Goal: Communication & Community: Answer question/provide support

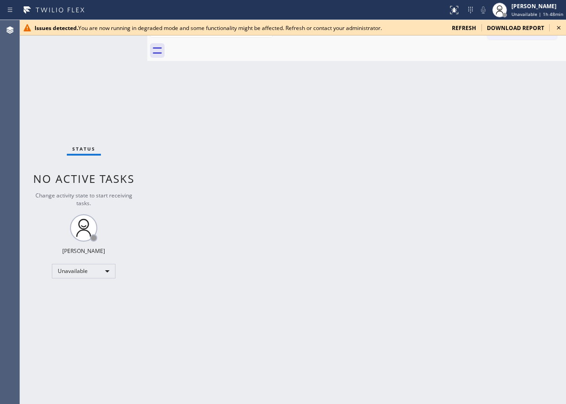
click at [558, 29] on icon at bounding box center [559, 28] width 4 height 4
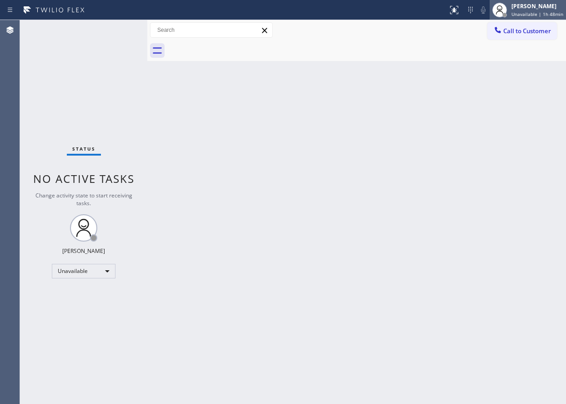
click at [542, 13] on span "Unavailable | 1h 48min" at bounding box center [538, 14] width 52 height 6
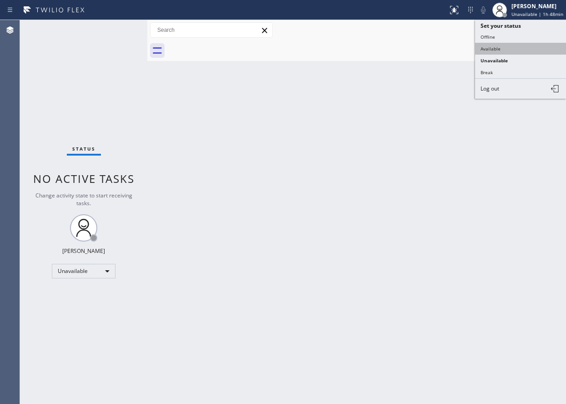
click at [494, 43] on button "Available" at bounding box center [520, 49] width 91 height 12
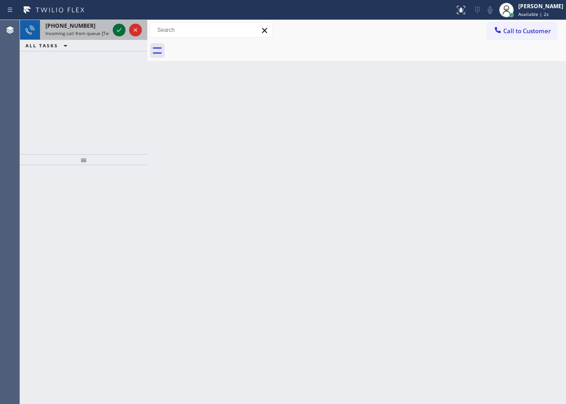
click at [118, 30] on icon at bounding box center [119, 30] width 11 height 11
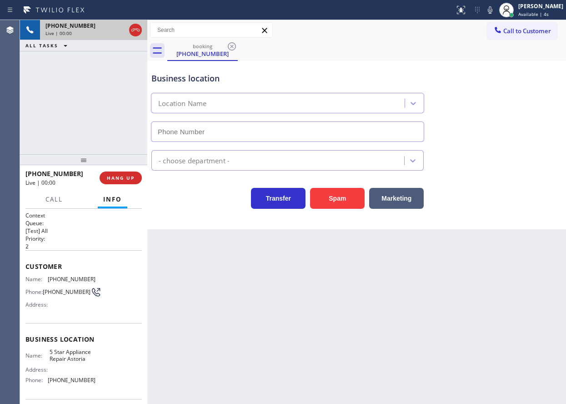
type input "(929) 605-6110"
click at [341, 197] on button "Spam" at bounding box center [337, 198] width 55 height 21
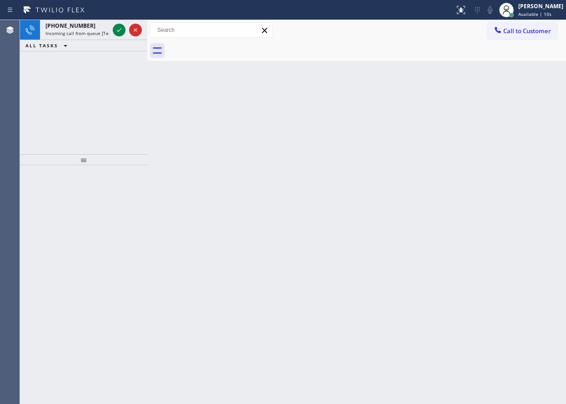
drag, startPoint x: 421, startPoint y: 181, endPoint x: 293, endPoint y: 115, distance: 143.4
click at [421, 181] on div "Back to Dashboard Change Sender ID Customers Technicians Select a contact Outbo…" at bounding box center [356, 212] width 419 height 384
click at [117, 28] on icon at bounding box center [119, 30] width 11 height 11
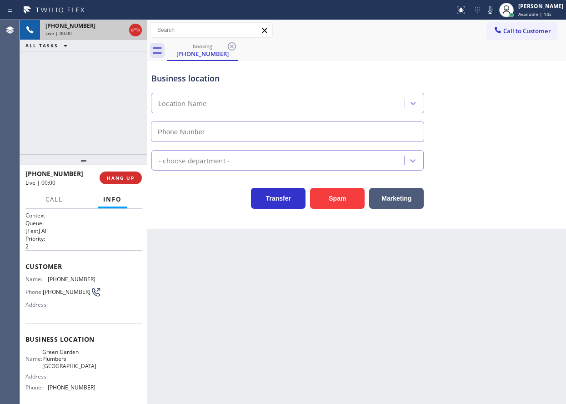
type input "(650) 881-3530"
click at [512, 255] on div "Back to Dashboard Change Sender ID Customers Technicians Select a contact Outbo…" at bounding box center [356, 212] width 419 height 384
click at [57, 362] on span "Green Garden Plumbers Redwood City" at bounding box center [69, 358] width 54 height 21
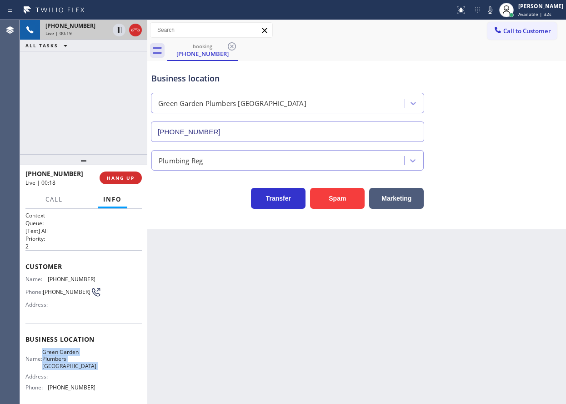
copy span "Green Garden Plumbers Redwood City"
click at [241, 135] on input "(650) 881-3530" at bounding box center [287, 131] width 273 height 20
click at [63, 281] on span "(650) 255-1527" at bounding box center [72, 279] width 48 height 7
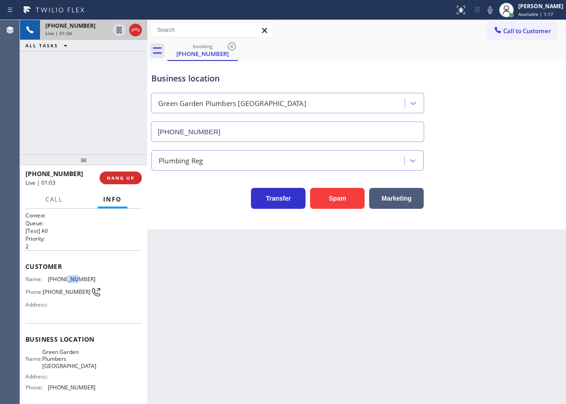
click at [63, 281] on span "(650) 255-1527" at bounding box center [72, 279] width 48 height 7
copy span "(650) 255-1527"
click at [496, 7] on icon at bounding box center [490, 10] width 11 height 11
click at [116, 30] on icon at bounding box center [119, 30] width 11 height 11
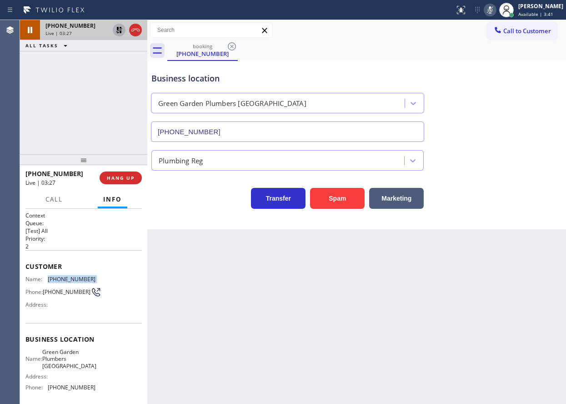
click at [496, 10] on icon at bounding box center [490, 10] width 11 height 11
click at [117, 32] on icon at bounding box center [119, 30] width 11 height 11
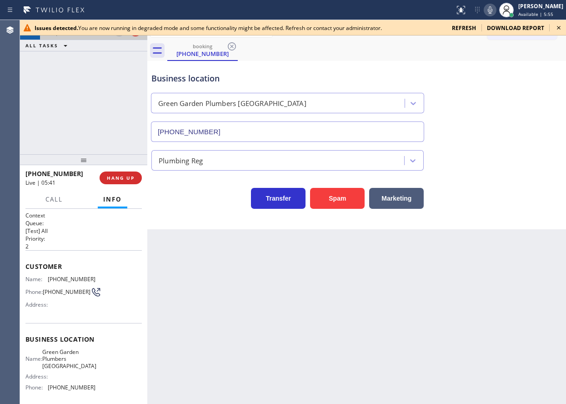
click at [559, 28] on icon at bounding box center [559, 27] width 11 height 11
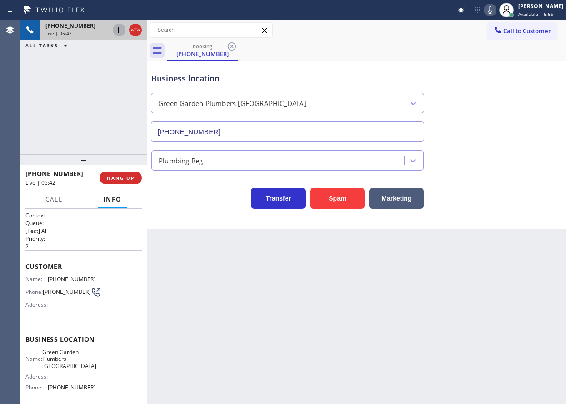
click at [493, 12] on icon at bounding box center [490, 9] width 5 height 7
click at [116, 31] on icon at bounding box center [119, 30] width 11 height 11
click at [545, 196] on div "Transfer Spam Marketing" at bounding box center [357, 194] width 414 height 29
click at [496, 14] on icon at bounding box center [490, 10] width 11 height 11
click at [118, 32] on icon at bounding box center [119, 30] width 11 height 11
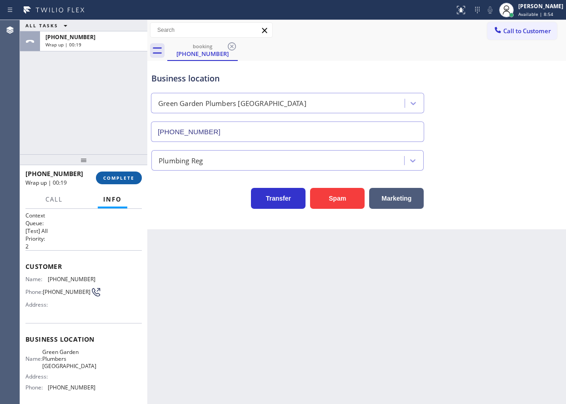
click at [120, 175] on button "COMPLETE" at bounding box center [119, 177] width 46 height 13
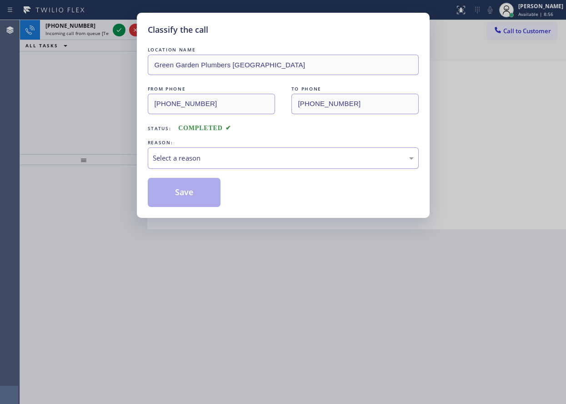
click at [160, 163] on div "Select a reason" at bounding box center [283, 158] width 261 height 10
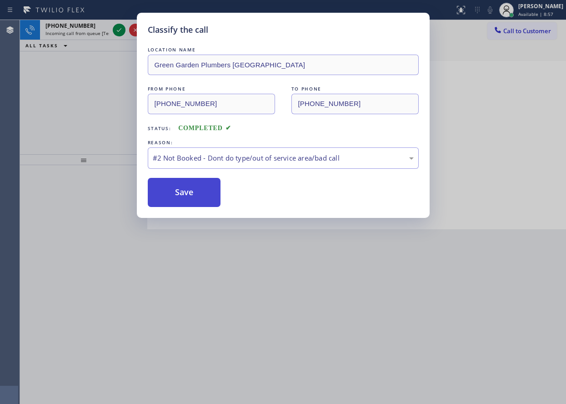
click at [186, 196] on button "Save" at bounding box center [184, 192] width 73 height 29
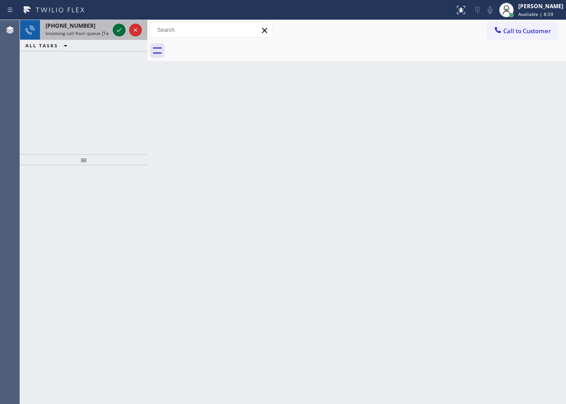
click at [115, 31] on icon at bounding box center [119, 30] width 11 height 11
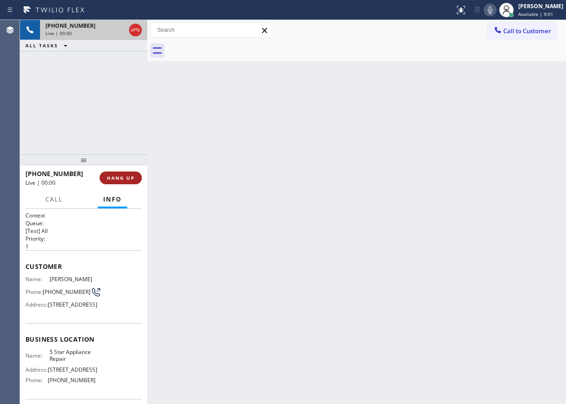
click at [123, 175] on span "HANG UP" at bounding box center [121, 178] width 28 height 6
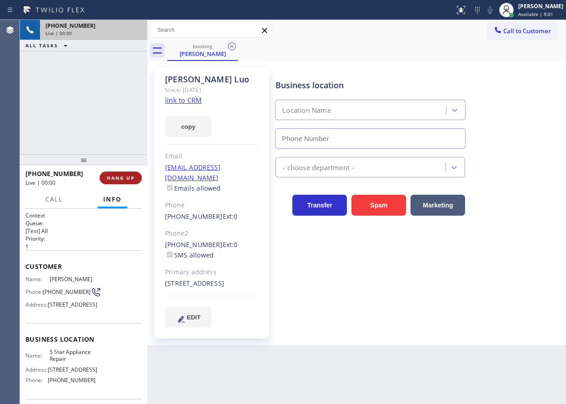
type input "(855) 731-4952"
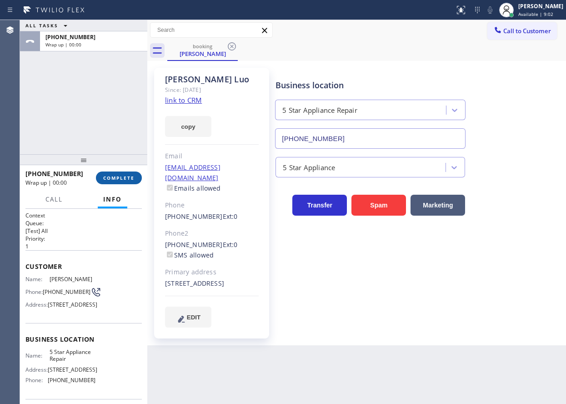
click at [123, 175] on span "COMPLETE" at bounding box center [118, 178] width 31 height 6
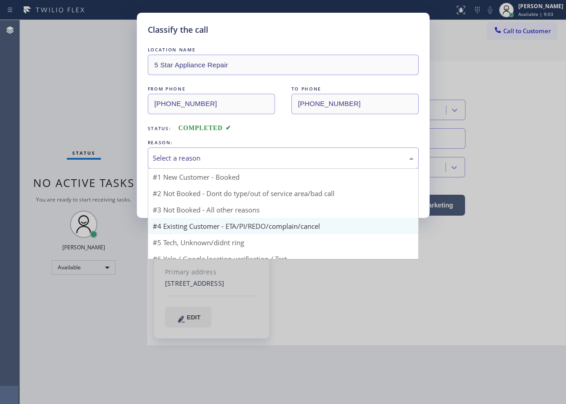
drag, startPoint x: 196, startPoint y: 160, endPoint x: 183, endPoint y: 232, distance: 73.1
click at [196, 164] on div "Select a reason" at bounding box center [283, 157] width 271 height 21
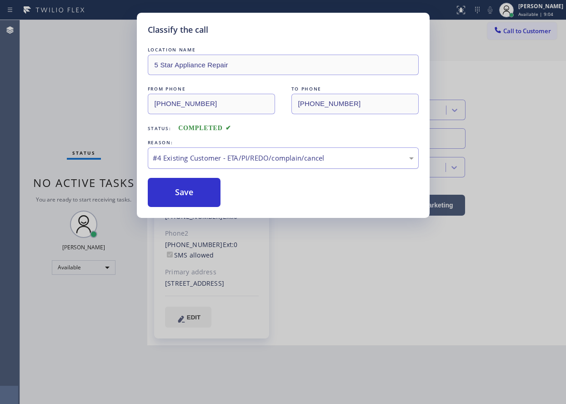
click at [184, 162] on div "#4 Existing Customer - ETA/PI/REDO/complain/cancel" at bounding box center [283, 158] width 261 height 10
click at [172, 195] on button "Save" at bounding box center [184, 192] width 73 height 29
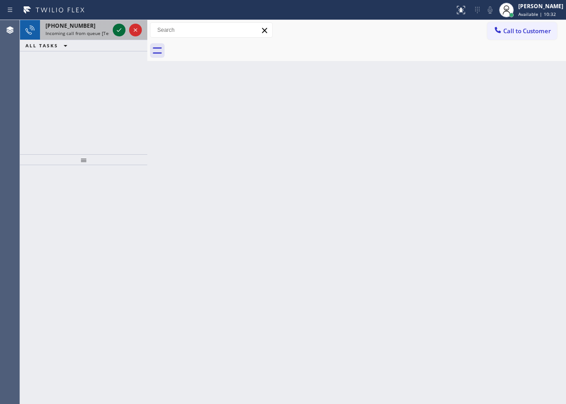
click at [120, 25] on button at bounding box center [119, 30] width 13 height 13
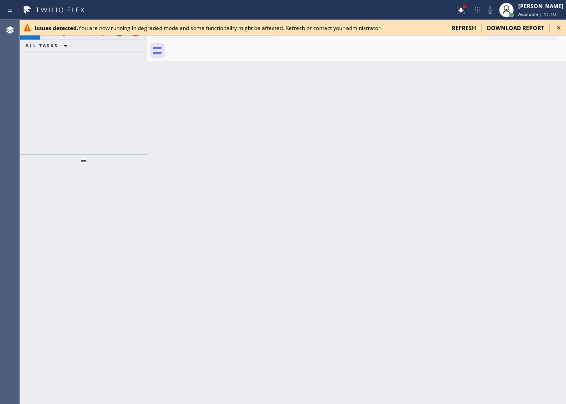
click at [559, 27] on icon at bounding box center [559, 27] width 11 height 11
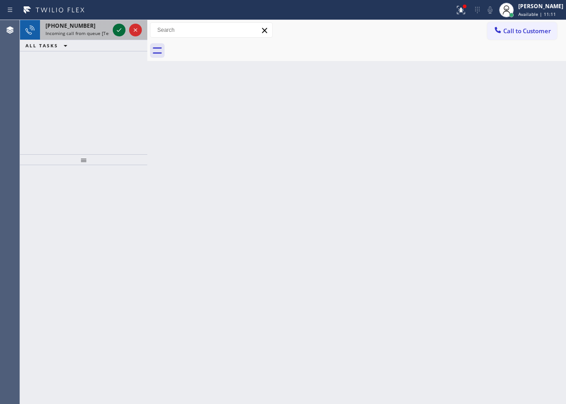
click at [116, 27] on icon at bounding box center [119, 30] width 11 height 11
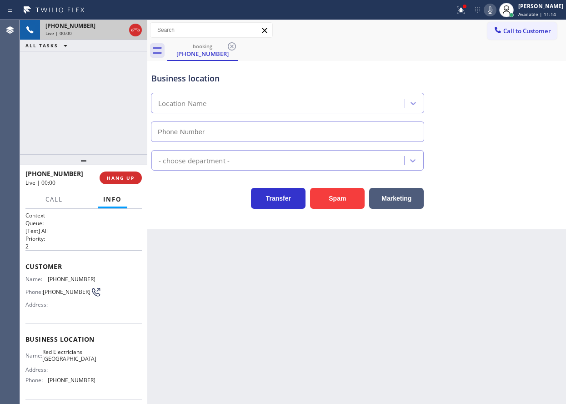
type input "(714) 463-1800"
click at [117, 176] on span "HANG UP" at bounding box center [121, 178] width 28 height 6
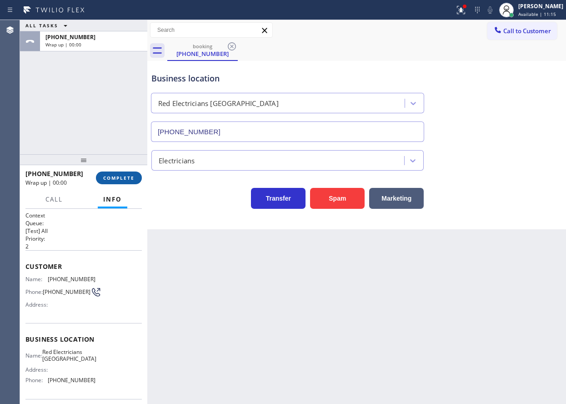
click at [117, 176] on span "COMPLETE" at bounding box center [118, 178] width 31 height 6
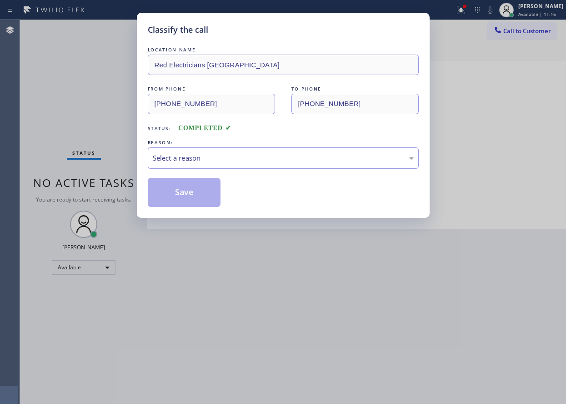
click at [211, 161] on div "Select a reason" at bounding box center [283, 158] width 261 height 10
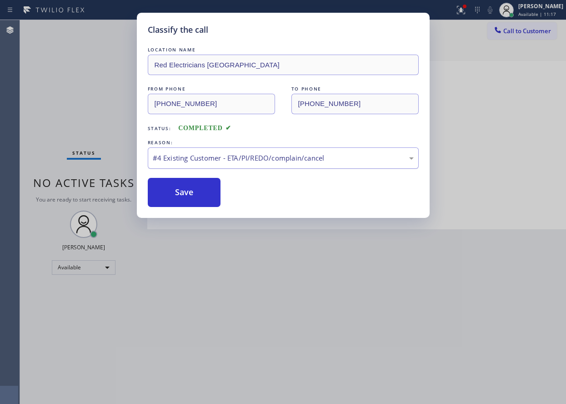
click at [199, 162] on div "#4 Existing Customer - ETA/PI/REDO/complain/cancel" at bounding box center [283, 158] width 261 height 10
click at [191, 203] on button "Save" at bounding box center [184, 192] width 73 height 29
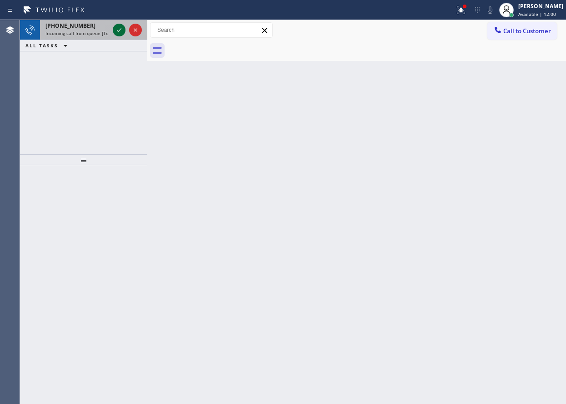
click at [115, 30] on icon at bounding box center [119, 30] width 11 height 11
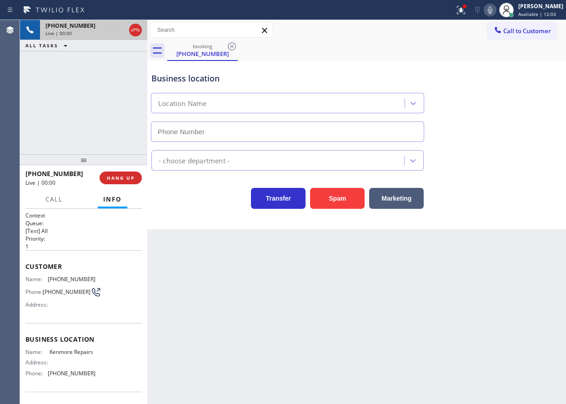
type input "(888) 527-1249"
click at [50, 355] on span "Kenmore Repairs" at bounding box center [72, 351] width 45 height 7
copy span "Kenmore Repairs"
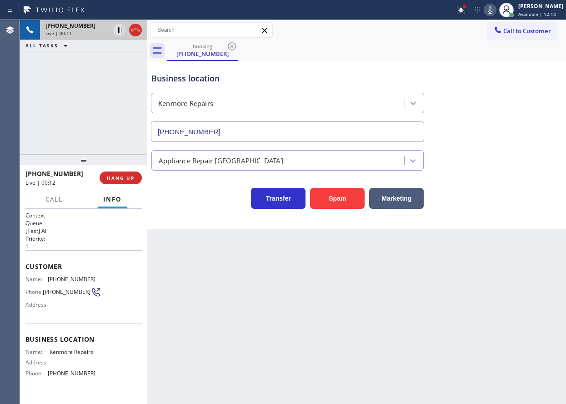
click at [76, 377] on span "(888) 527-1249" at bounding box center [72, 373] width 48 height 7
copy span "(888) 527-1249"
click at [72, 277] on span "(734) 262-6387" at bounding box center [72, 279] width 48 height 7
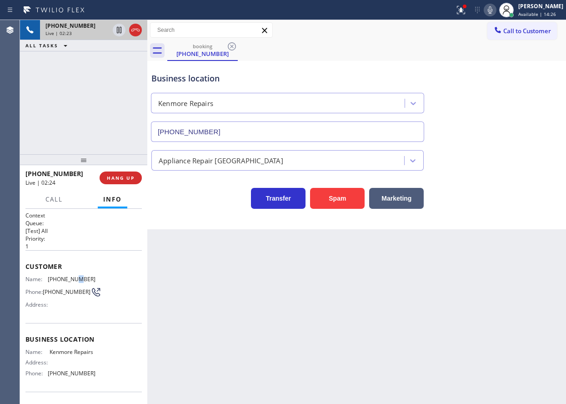
click at [72, 277] on span "(734) 262-6387" at bounding box center [72, 279] width 48 height 7
copy span "(734) 262-6387"
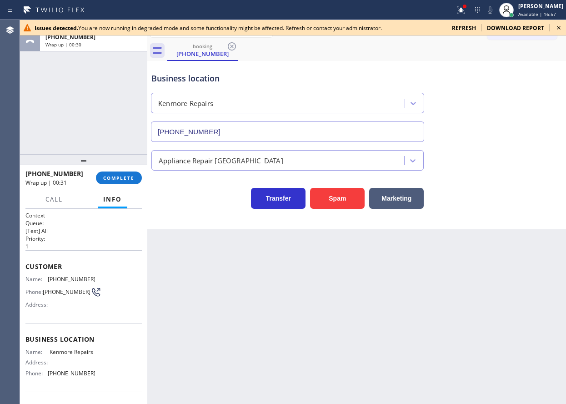
click at [118, 171] on div "+17342626387 Wrap up | 00:31 COMPLETE" at bounding box center [83, 178] width 116 height 24
click at [120, 175] on span "COMPLETE" at bounding box center [118, 178] width 31 height 6
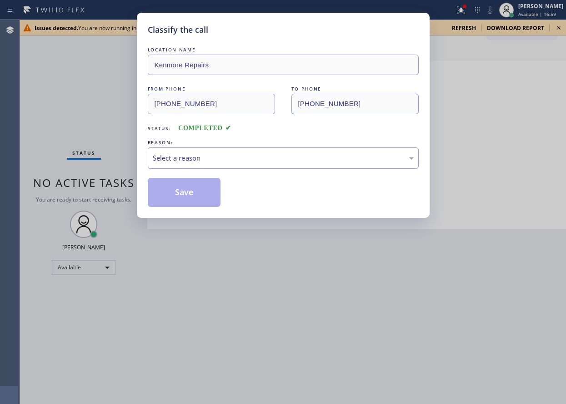
click at [188, 164] on div "Select a reason" at bounding box center [283, 157] width 271 height 21
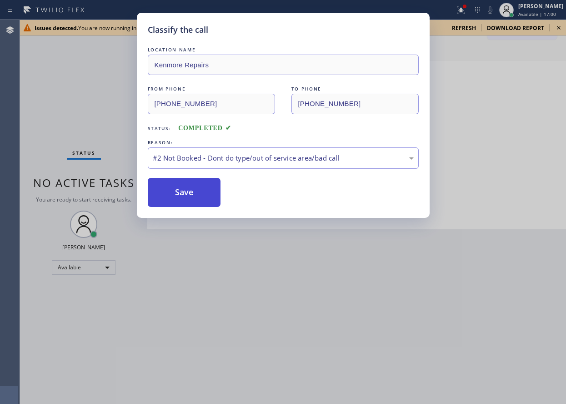
click at [211, 191] on button "Save" at bounding box center [184, 192] width 73 height 29
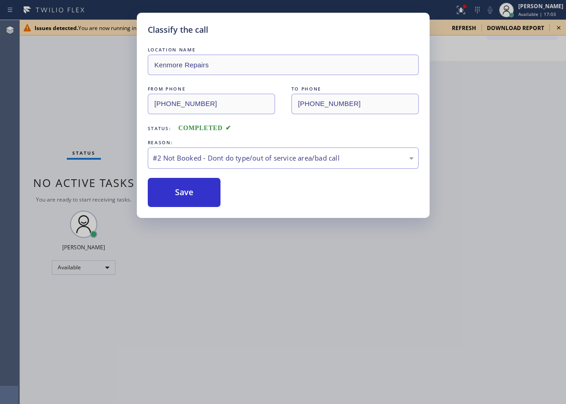
drag, startPoint x: 210, startPoint y: 191, endPoint x: 231, endPoint y: 184, distance: 22.2
click at [210, 191] on button "Save" at bounding box center [184, 192] width 73 height 29
click at [558, 28] on div "Classify the call LOCATION NAME Kenmore Repairs FROM PHONE (734) 262-6387 TO PH…" at bounding box center [283, 202] width 566 height 404
click at [189, 191] on button "Save" at bounding box center [184, 192] width 73 height 29
click at [188, 194] on button "Save" at bounding box center [184, 192] width 73 height 29
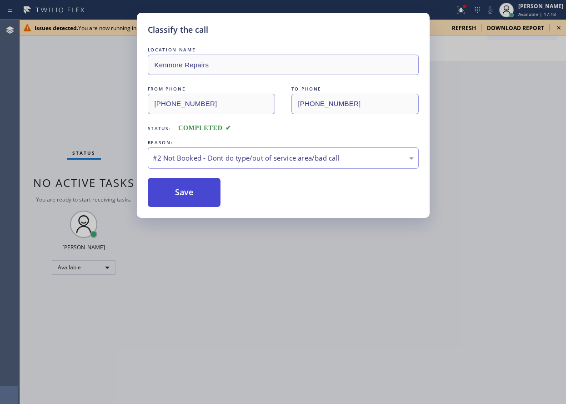
click at [187, 194] on button "Save" at bounding box center [184, 192] width 73 height 29
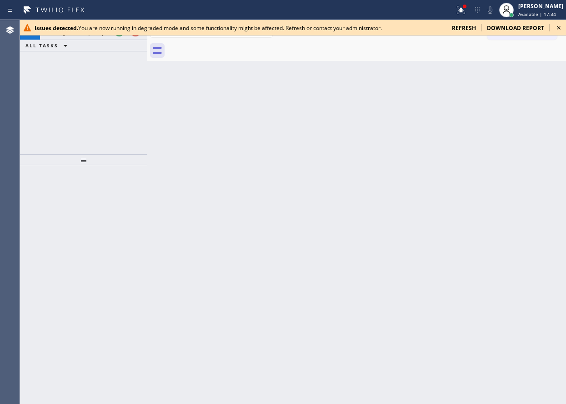
click at [558, 29] on icon at bounding box center [559, 27] width 11 height 11
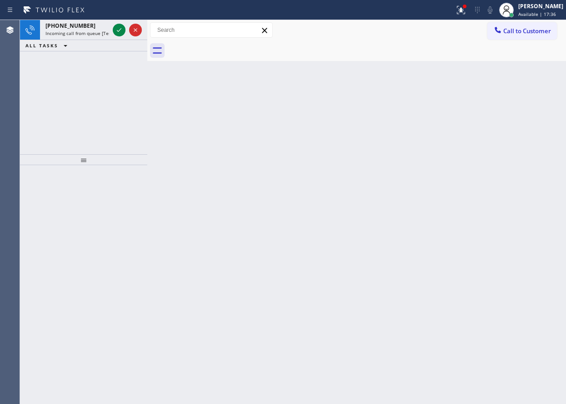
click at [117, 28] on icon at bounding box center [119, 30] width 11 height 11
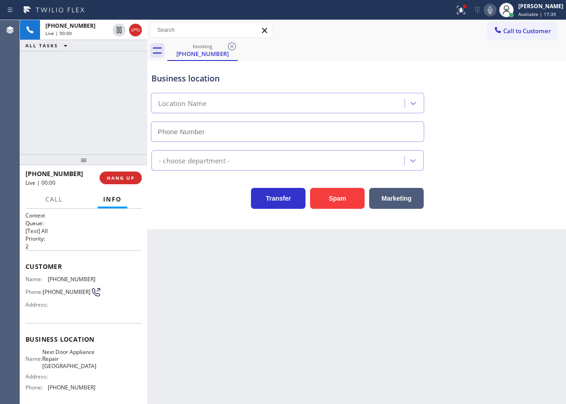
type input "(253) 265-9599"
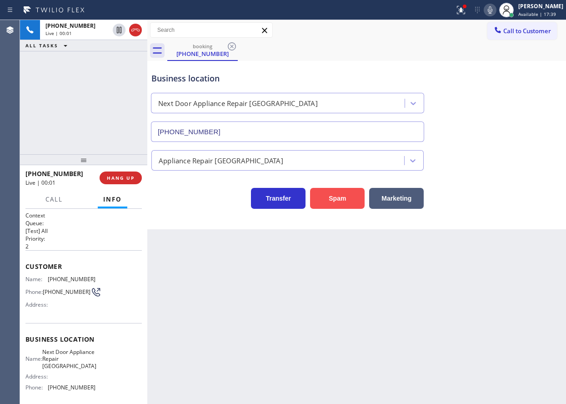
click at [346, 194] on button "Spam" at bounding box center [337, 198] width 55 height 21
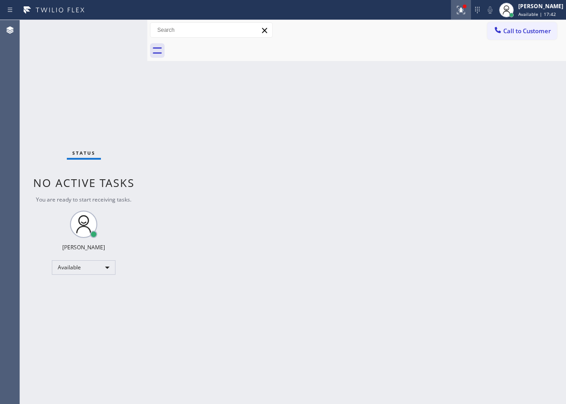
click at [463, 11] on div at bounding box center [461, 10] width 20 height 11
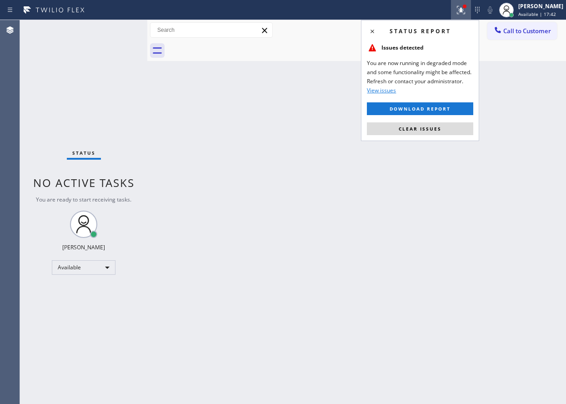
click at [435, 136] on div "Status report Issues detected You are now running in degraded mode and some fun…" at bounding box center [420, 80] width 118 height 121
click at [437, 135] on button "Clear issues" at bounding box center [420, 128] width 106 height 13
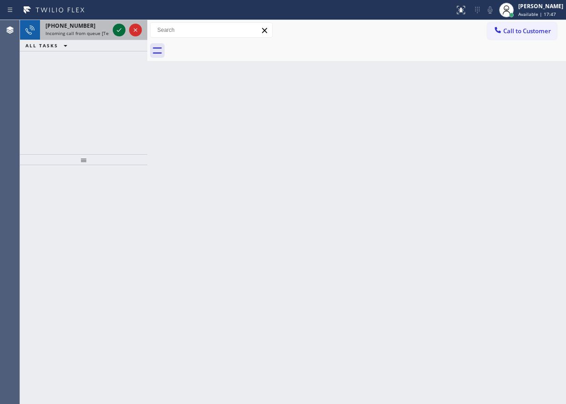
click at [115, 30] on icon at bounding box center [119, 30] width 11 height 11
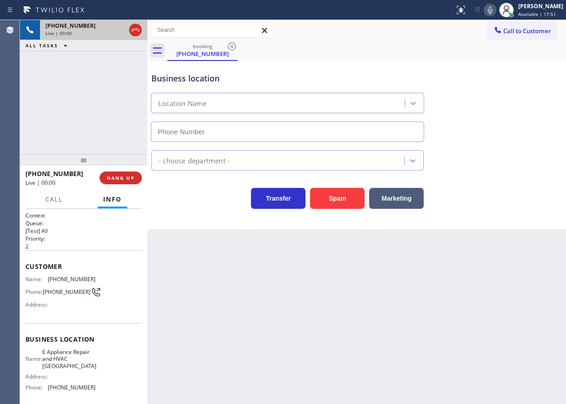
type input "(650) 275-6414"
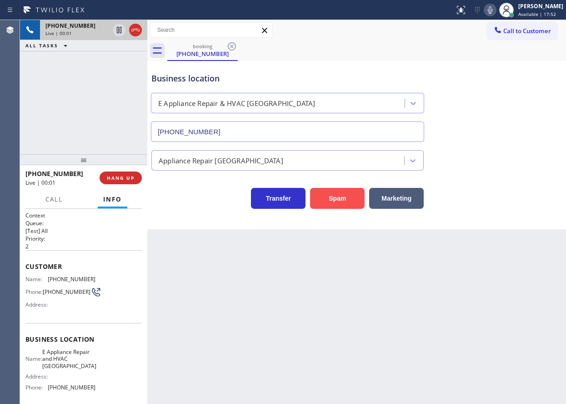
click at [328, 201] on button "Spam" at bounding box center [337, 198] width 55 height 21
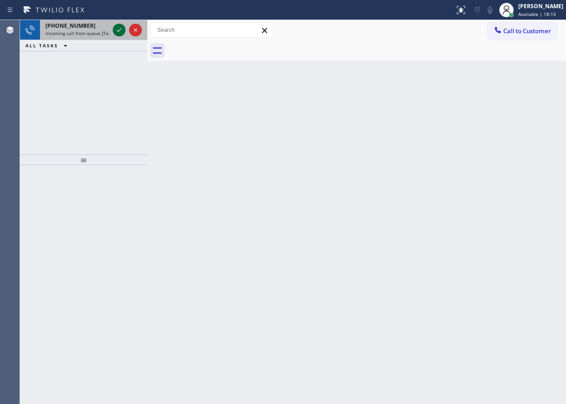
click at [121, 30] on icon at bounding box center [119, 30] width 11 height 11
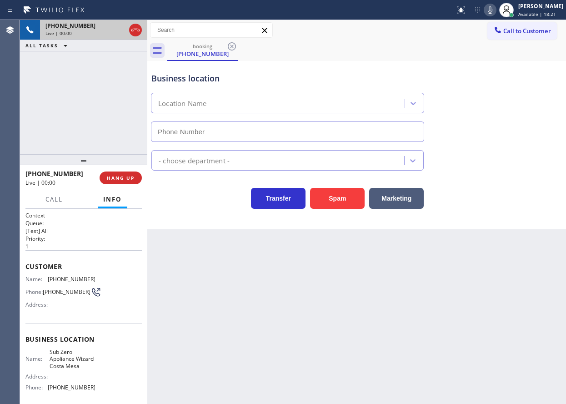
type input "(714) 677-8441"
click at [72, 367] on span "Sub Zero Appliance Wizard Costa Mesa" at bounding box center [72, 358] width 45 height 21
click at [72, 368] on span "Sub Zero Appliance Wizard Costa Mesa" at bounding box center [72, 358] width 45 height 21
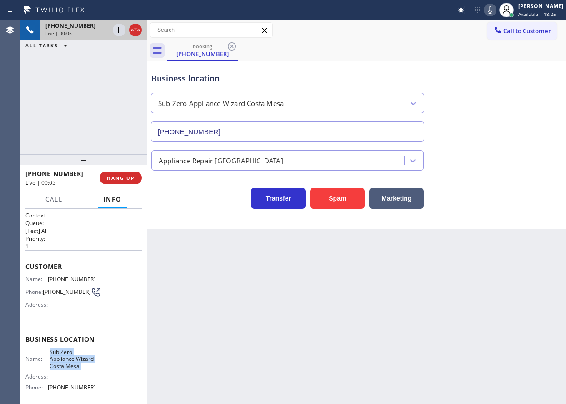
click at [72, 368] on span "Sub Zero Appliance Wizard Costa Mesa" at bounding box center [72, 358] width 45 height 21
copy span "Sub Zero Appliance Wizard Costa Mesa"
click at [254, 128] on input "(714) 677-8441" at bounding box center [287, 131] width 273 height 20
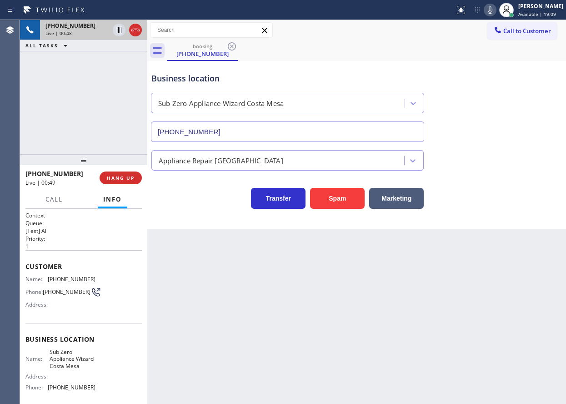
click at [52, 285] on div "Name: (520) 861-6061 Phone: (520) 861-6061 Address:" at bounding box center [60, 294] width 70 height 36
click at [65, 275] on div "Customer Name: (520) 861-6061 Phone: (520) 861-6061 Address:" at bounding box center [83, 286] width 116 height 73
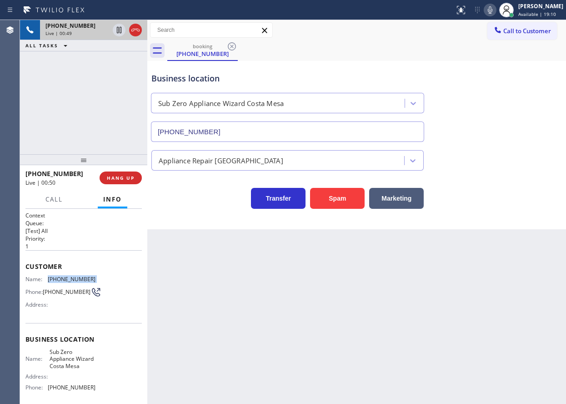
click at [65, 275] on div "Customer Name: (520) 861-6061 Phone: (520) 861-6061 Address:" at bounding box center [83, 286] width 116 height 73
copy span "(520) 861-6061"
click at [60, 202] on span "Call" at bounding box center [53, 199] width 17 height 8
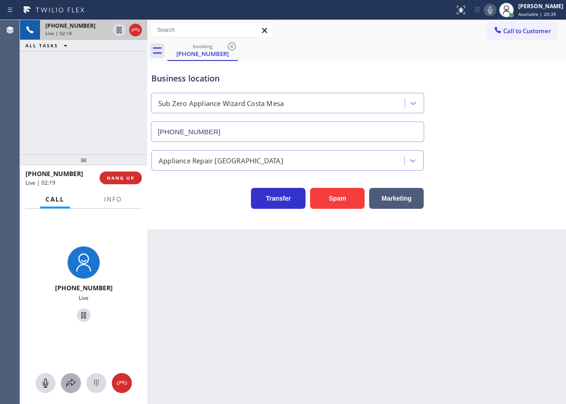
click at [65, 383] on div at bounding box center [71, 383] width 20 height 11
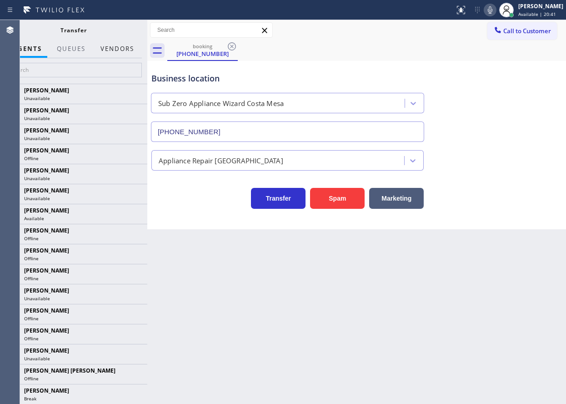
click at [123, 50] on button "Vendors" at bounding box center [117, 49] width 45 height 18
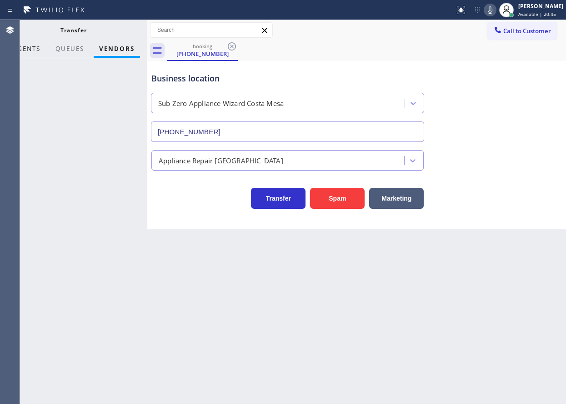
click at [28, 52] on span "AGENTS" at bounding box center [27, 49] width 28 height 8
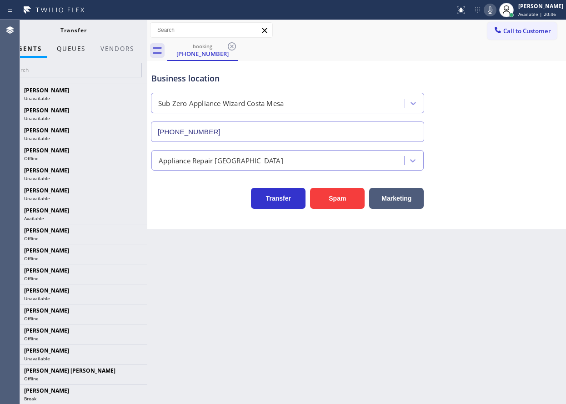
click at [68, 50] on span "QUEUES" at bounding box center [71, 49] width 29 height 8
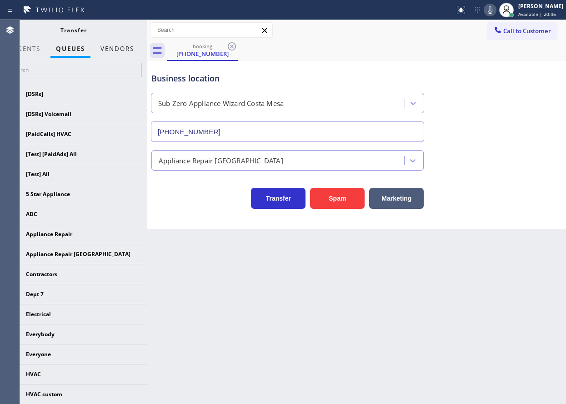
click at [114, 45] on button "Vendors" at bounding box center [117, 49] width 45 height 18
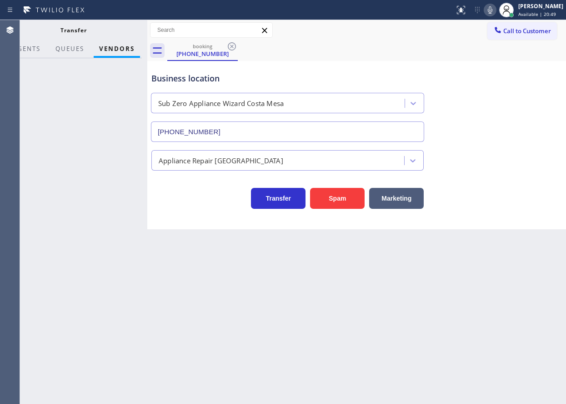
click at [230, 291] on div "Back to Dashboard Change Sender ID Customers Technicians Select a contact Outbo…" at bounding box center [356, 212] width 419 height 384
click at [36, 51] on span "AGENTS" at bounding box center [27, 49] width 28 height 8
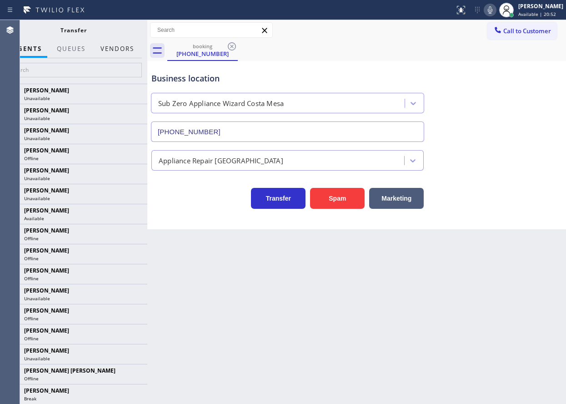
click at [122, 50] on button "Vendors" at bounding box center [117, 49] width 45 height 18
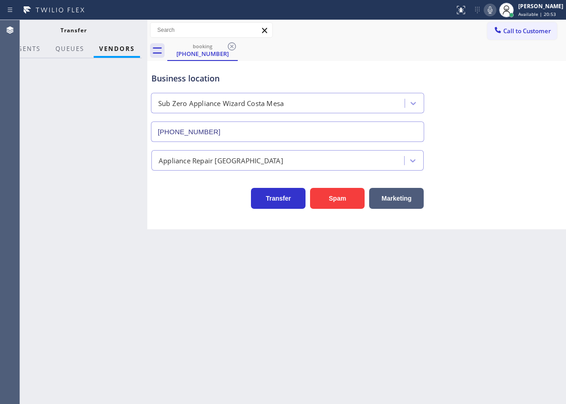
click at [119, 122] on div at bounding box center [74, 231] width 148 height 346
click at [57, 87] on div at bounding box center [74, 231] width 148 height 346
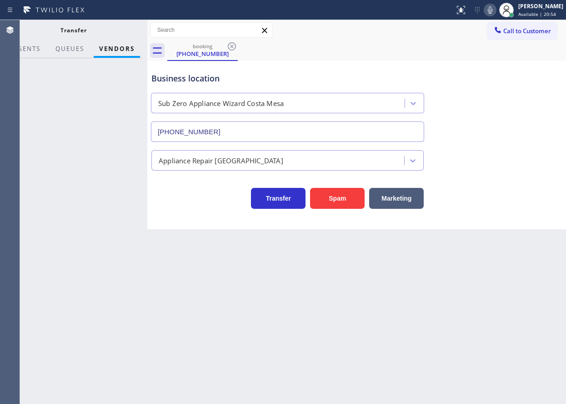
click at [57, 87] on div at bounding box center [74, 231] width 148 height 346
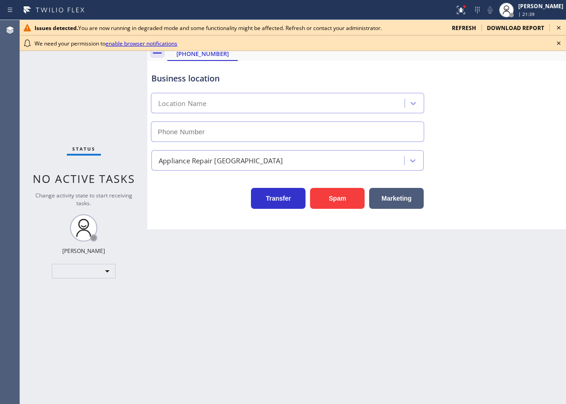
click at [561, 45] on icon at bounding box center [559, 43] width 11 height 11
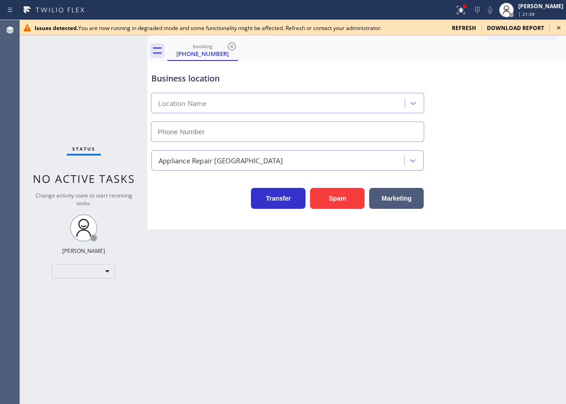
click at [561, 27] on icon at bounding box center [559, 27] width 11 height 11
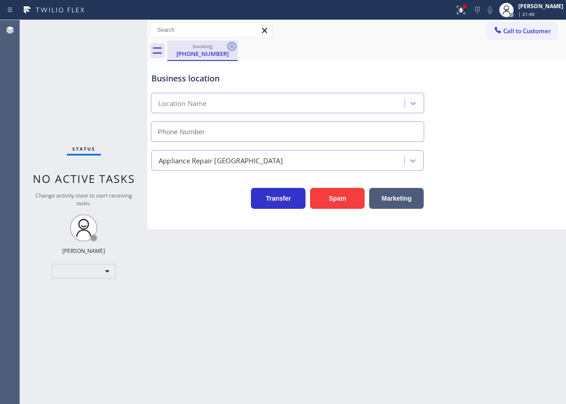
click at [232, 45] on icon at bounding box center [232, 46] width 8 height 8
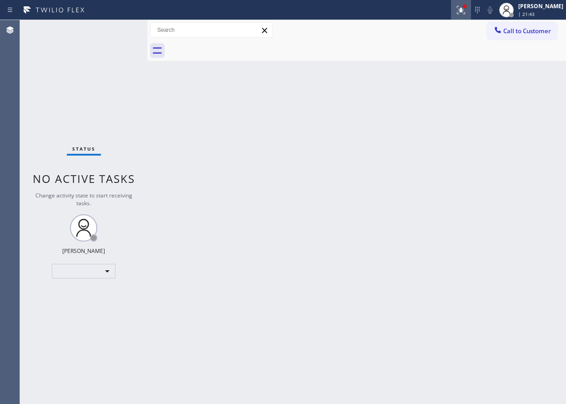
click at [465, 11] on icon at bounding box center [461, 10] width 8 height 8
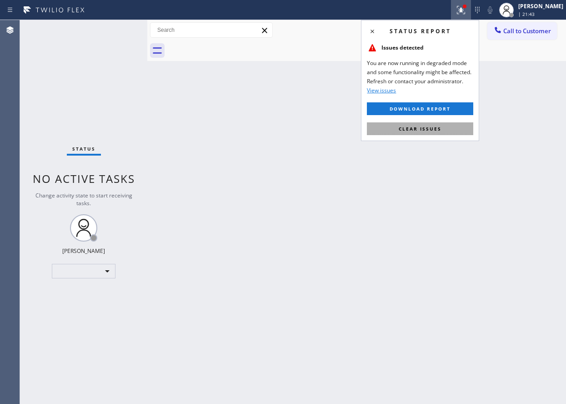
click at [435, 131] on span "Clear issues" at bounding box center [420, 129] width 43 height 6
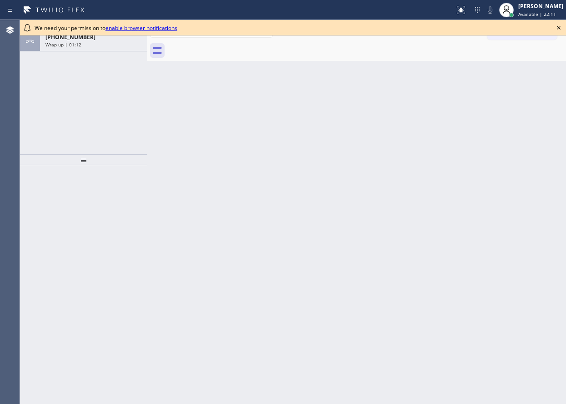
click at [556, 27] on icon at bounding box center [559, 27] width 11 height 11
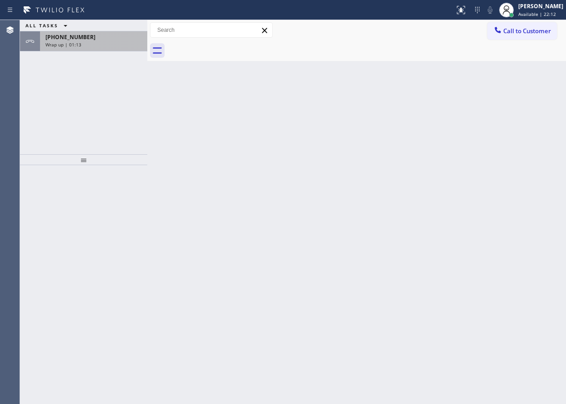
click at [98, 32] on div "+15208616061 Wrap up | 01:13" at bounding box center [92, 41] width 104 height 20
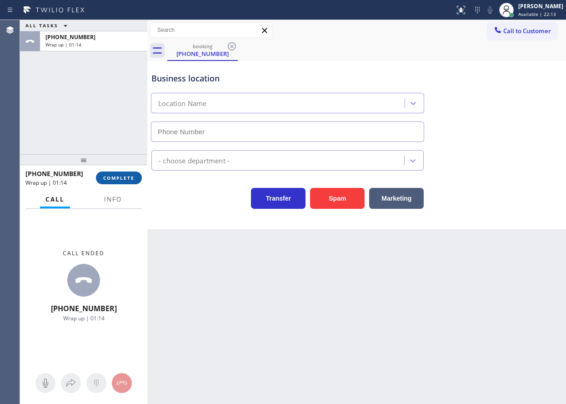
click at [117, 177] on span "COMPLETE" at bounding box center [118, 178] width 31 height 6
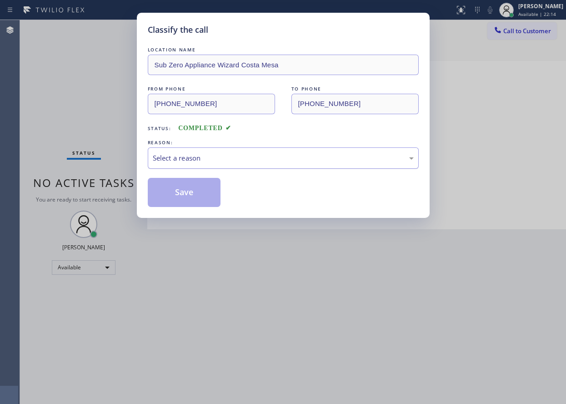
click at [195, 161] on div "Select a reason" at bounding box center [283, 158] width 261 height 10
click at [198, 194] on button "Save" at bounding box center [184, 192] width 73 height 29
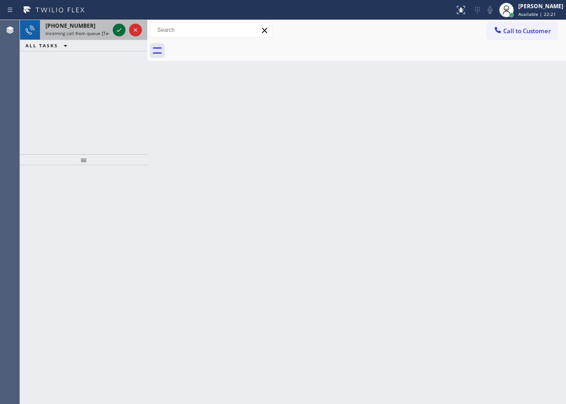
click at [116, 32] on icon at bounding box center [119, 30] width 11 height 11
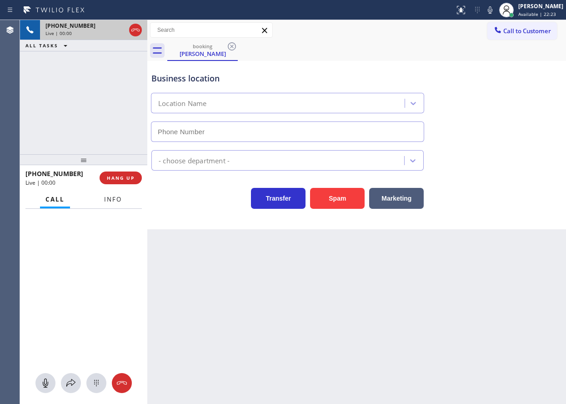
click at [120, 198] on span "Info" at bounding box center [113, 199] width 18 height 8
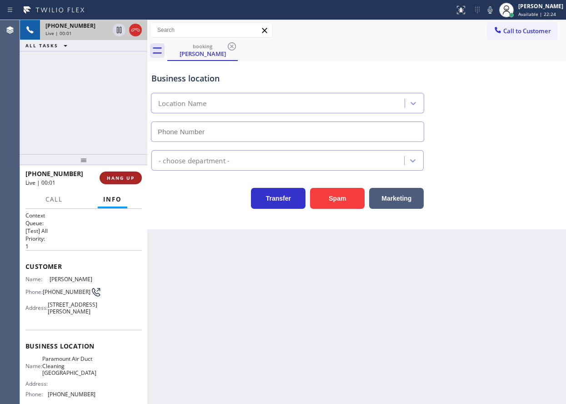
click at [134, 177] on span "HANG UP" at bounding box center [121, 178] width 28 height 6
click at [135, 177] on button "HANG UP" at bounding box center [121, 177] width 42 height 13
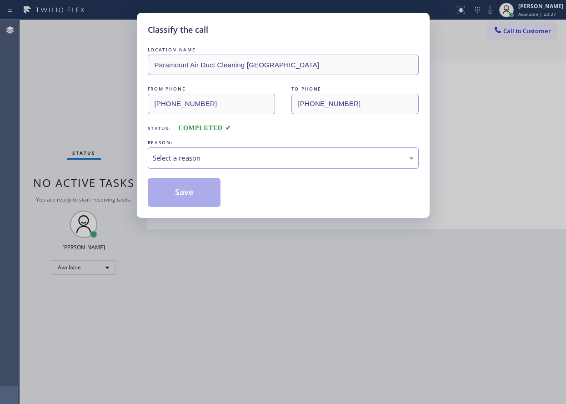
click at [212, 161] on div "Select a reason" at bounding box center [283, 158] width 261 height 10
click at [201, 198] on button "Save" at bounding box center [184, 192] width 73 height 29
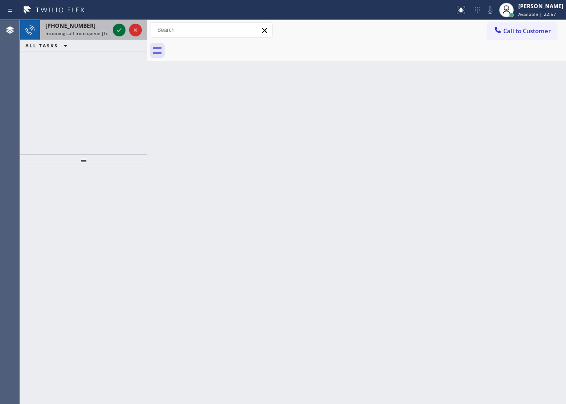
click at [119, 31] on icon at bounding box center [119, 30] width 5 height 4
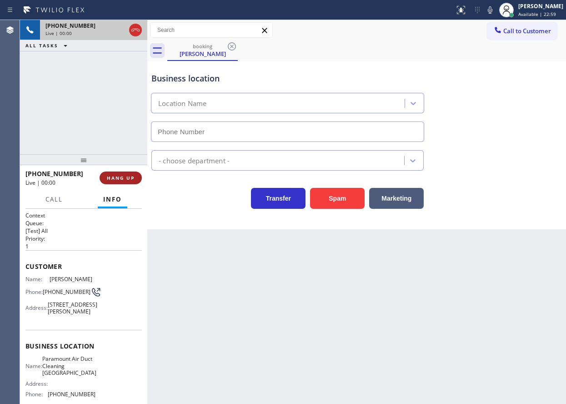
click at [117, 180] on span "HANG UP" at bounding box center [121, 178] width 28 height 6
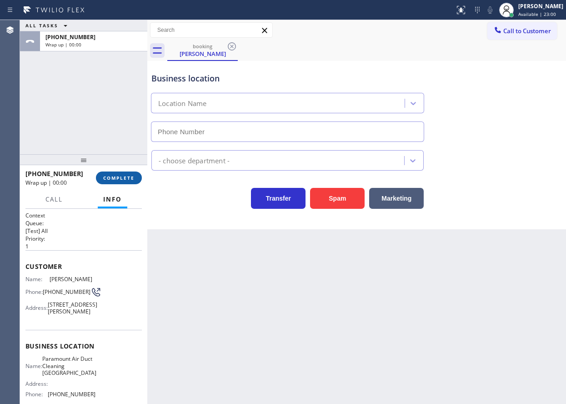
click at [119, 180] on span "COMPLETE" at bounding box center [118, 178] width 31 height 6
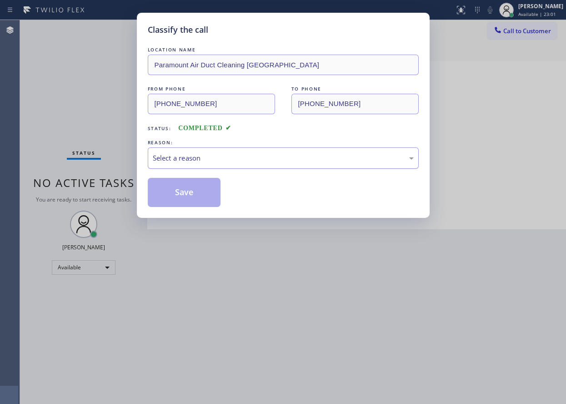
click at [184, 163] on div "Select a reason" at bounding box center [283, 158] width 261 height 10
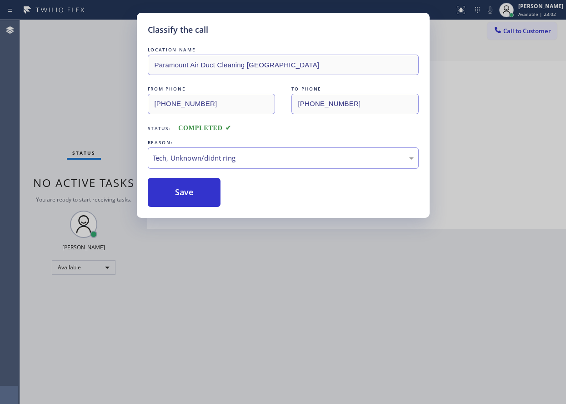
click at [185, 200] on button "Save" at bounding box center [184, 192] width 73 height 29
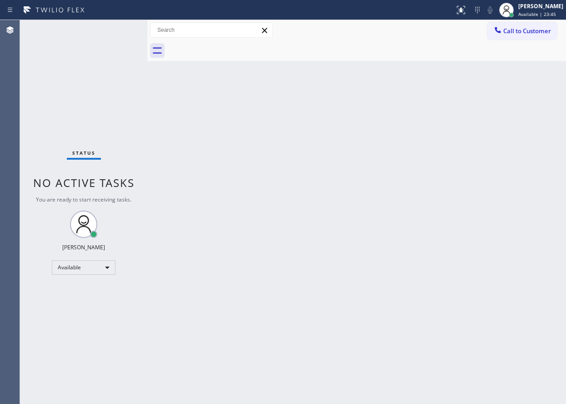
click at [118, 31] on div "Status No active tasks You are ready to start receiving tasks. [PERSON_NAME] Av…" at bounding box center [83, 212] width 127 height 384
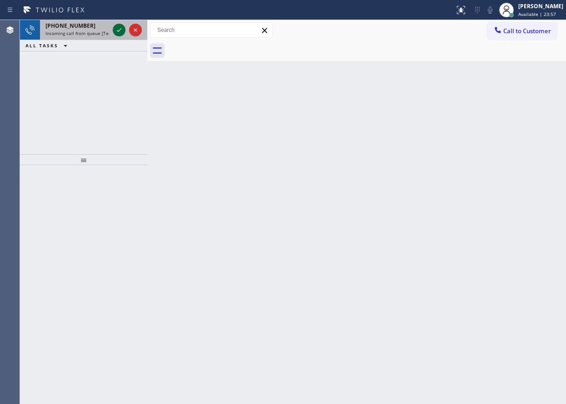
click at [115, 28] on icon at bounding box center [119, 30] width 11 height 11
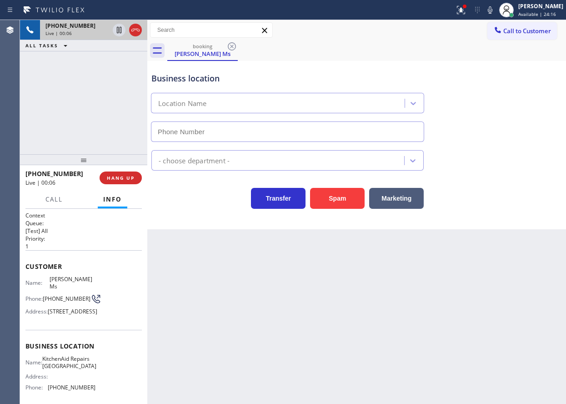
drag, startPoint x: 60, startPoint y: 350, endPoint x: 60, endPoint y: 373, distance: 23.2
click at [60, 350] on span "Business location" at bounding box center [83, 346] width 116 height 9
click at [60, 369] on span "KitchenAid Repairs San Diego" at bounding box center [69, 362] width 54 height 14
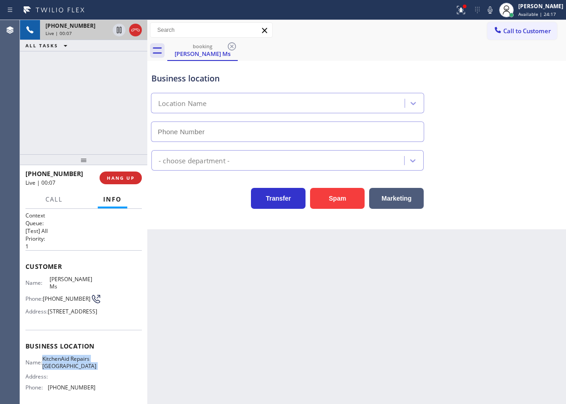
copy span "KitchenAid Repairs San Diego"
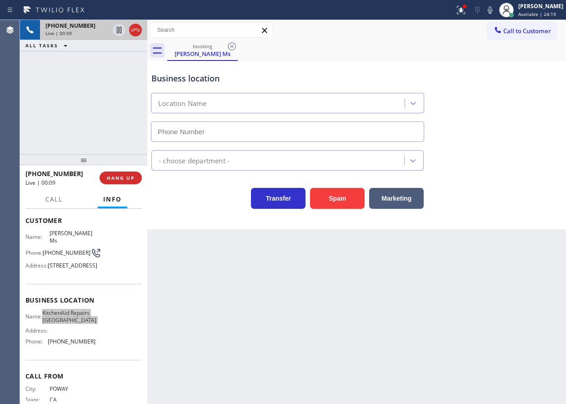
scroll to position [84, 0]
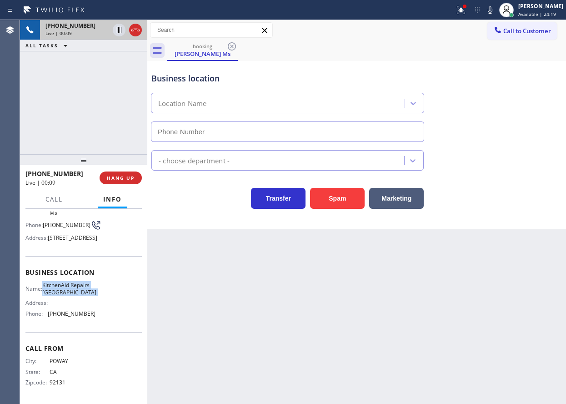
click at [71, 310] on span "(361) 203-3251" at bounding box center [72, 313] width 48 height 7
copy span "(361) 203-3251"
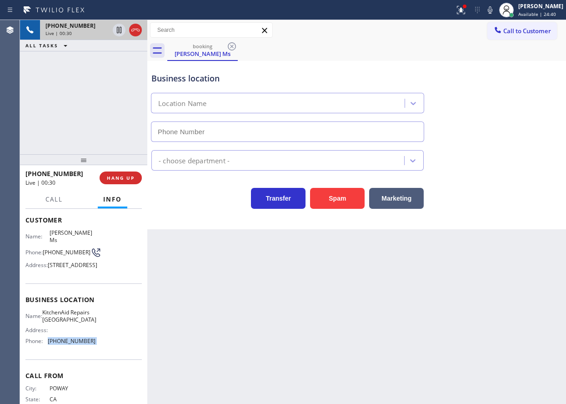
scroll to position [0, 0]
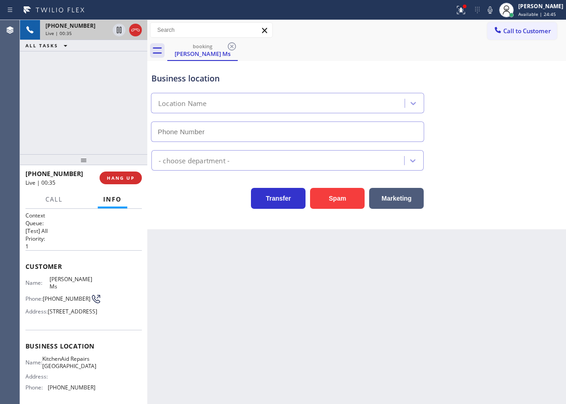
click at [53, 281] on span "Susan Ms" at bounding box center [72, 283] width 45 height 14
copy span "Susan Ms"
click at [73, 295] on span "(858) 722-9401" at bounding box center [67, 298] width 48 height 7
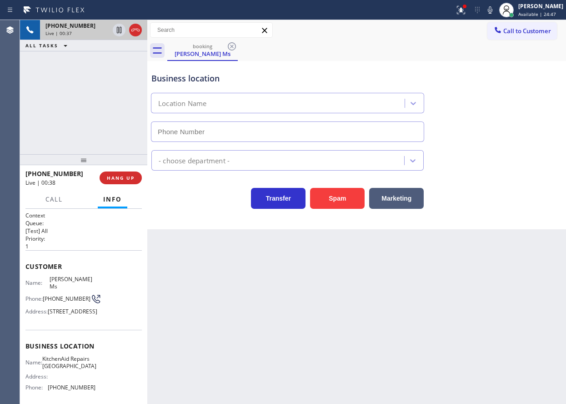
click at [73, 295] on span "(858) 722-9401" at bounding box center [67, 298] width 48 height 7
copy div "(858) 722-9401"
click at [494, 11] on icon at bounding box center [490, 10] width 11 height 11
click at [488, 229] on div "Back to Dashboard Change Sender ID Customers Technicians Select a contact Outbo…" at bounding box center [356, 212] width 419 height 384
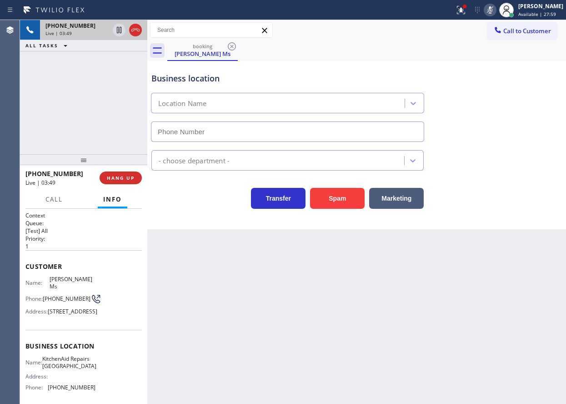
click at [496, 10] on icon at bounding box center [490, 10] width 11 height 11
click at [54, 201] on span "Call" at bounding box center [53, 199] width 17 height 8
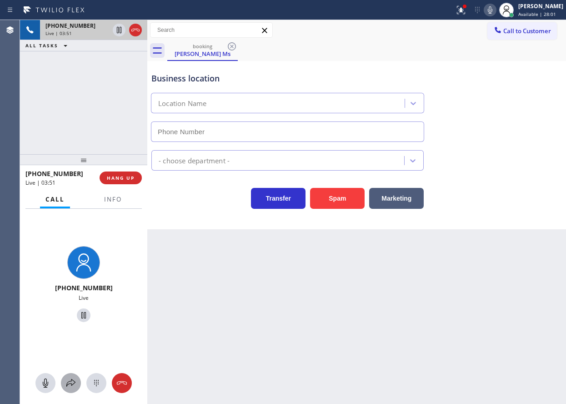
click at [75, 382] on icon at bounding box center [70, 383] width 9 height 8
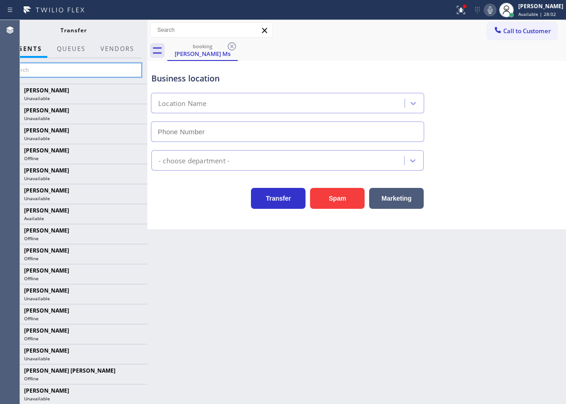
click at [102, 65] on input "text" at bounding box center [73, 70] width 137 height 15
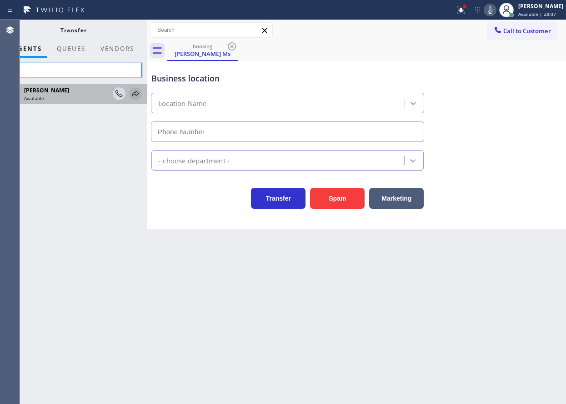
type input "arn"
click at [136, 95] on icon at bounding box center [135, 94] width 7 height 6
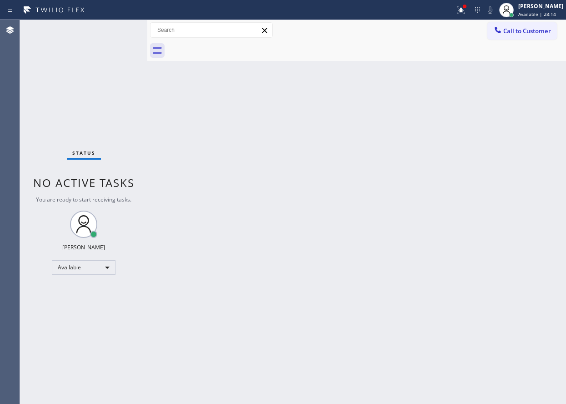
drag, startPoint x: 531, startPoint y: 260, endPoint x: 539, endPoint y: 261, distance: 7.3
click at [531, 260] on div "Back to Dashboard Change Sender ID Customers Technicians Select a contact Outbo…" at bounding box center [356, 212] width 419 height 384
click at [539, 261] on div "Back to Dashboard Change Sender ID Customers Technicians Select a contact Outbo…" at bounding box center [356, 212] width 419 height 384
drag, startPoint x: 517, startPoint y: 251, endPoint x: 293, endPoint y: 131, distance: 254.1
click at [517, 251] on div "Back to Dashboard Change Sender ID Customers Technicians Select a contact Outbo…" at bounding box center [356, 212] width 419 height 384
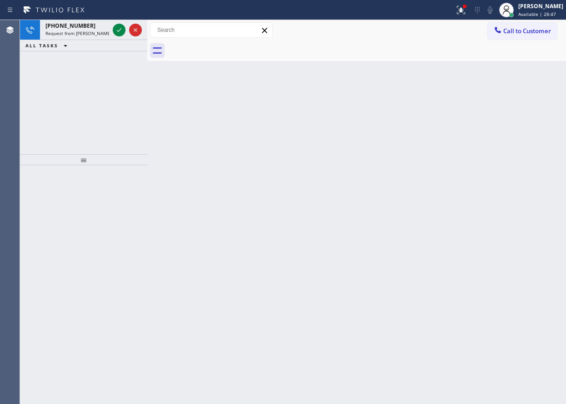
click at [71, 40] on button "ALL TASKS" at bounding box center [48, 45] width 56 height 11
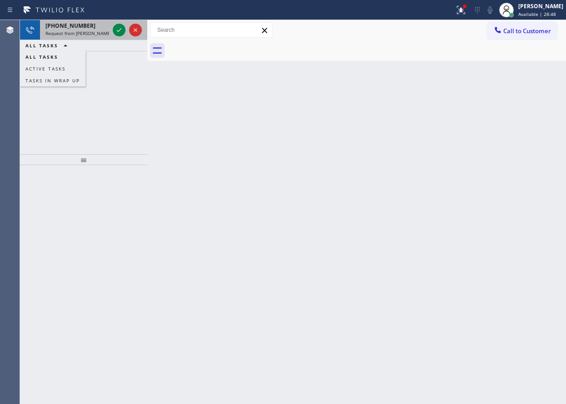
click at [90, 28] on div "[PHONE_NUMBER]" at bounding box center [77, 26] width 64 height 8
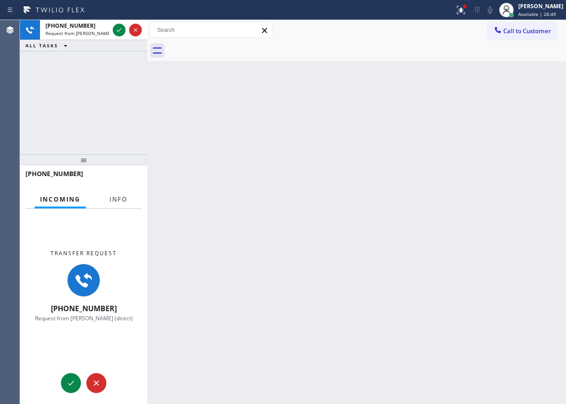
click at [116, 201] on span "Info" at bounding box center [119, 199] width 18 height 8
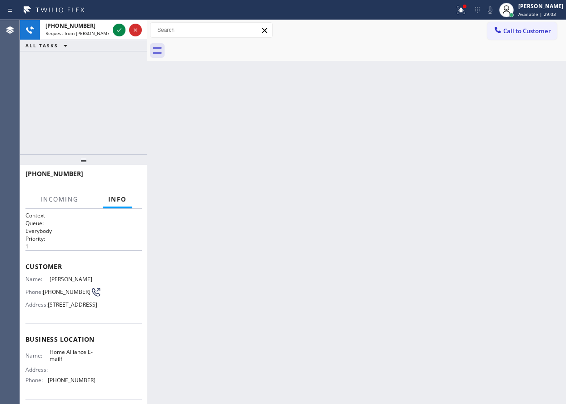
drag, startPoint x: 494, startPoint y: 214, endPoint x: 368, endPoint y: 187, distance: 127.9
click at [494, 214] on div "Back to Dashboard Change Sender ID Customers Technicians Select a contact Outbo…" at bounding box center [356, 212] width 419 height 384
click at [118, 26] on icon at bounding box center [119, 30] width 11 height 11
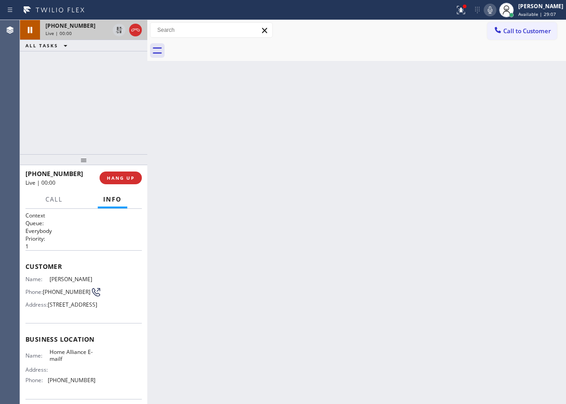
click at [124, 171] on div "+17187918049 Live | 00:00 HANG UP" at bounding box center [83, 178] width 116 height 24
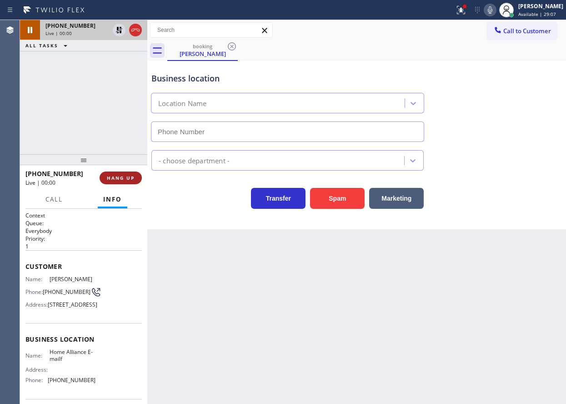
click at [122, 179] on span "HANG UP" at bounding box center [121, 178] width 28 height 6
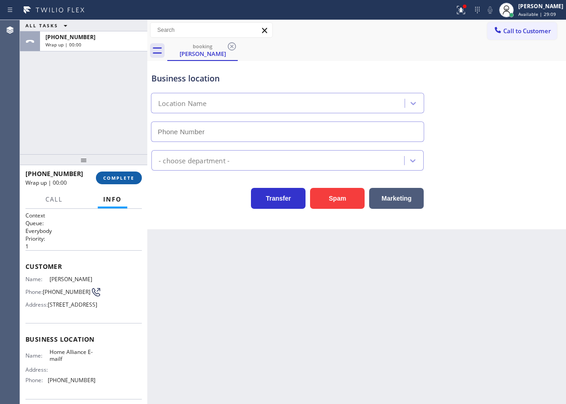
click at [121, 178] on span "COMPLETE" at bounding box center [118, 178] width 31 height 6
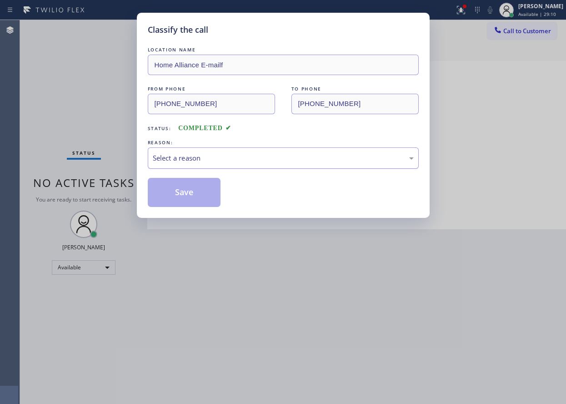
click at [215, 159] on div "Select a reason" at bounding box center [283, 158] width 261 height 10
click at [204, 191] on button "Save" at bounding box center [184, 192] width 73 height 29
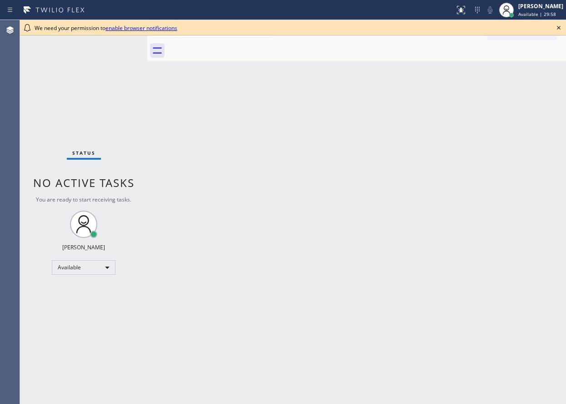
click at [559, 30] on icon at bounding box center [559, 27] width 11 height 11
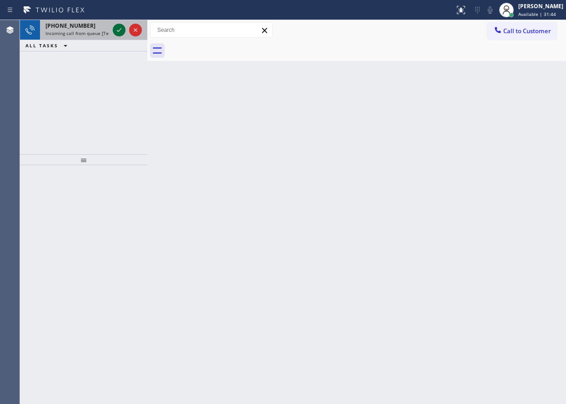
click at [116, 34] on icon at bounding box center [119, 30] width 11 height 11
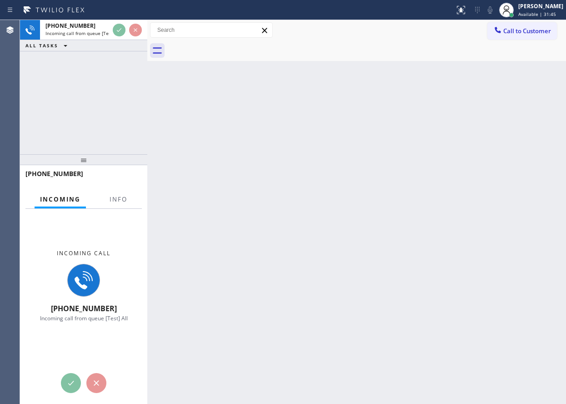
click at [133, 204] on div "Incoming Info" at bounding box center [83, 200] width 116 height 18
click at [123, 202] on span "Info" at bounding box center [119, 199] width 18 height 8
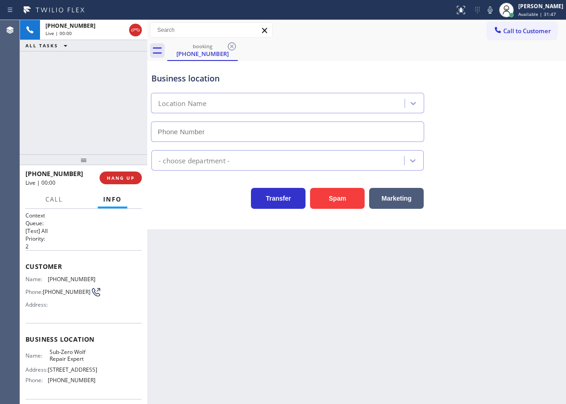
type input "[PHONE_NUMBER]"
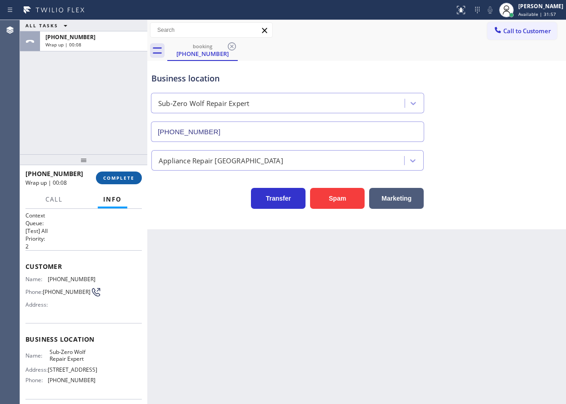
click at [126, 177] on span "COMPLETE" at bounding box center [118, 178] width 31 height 6
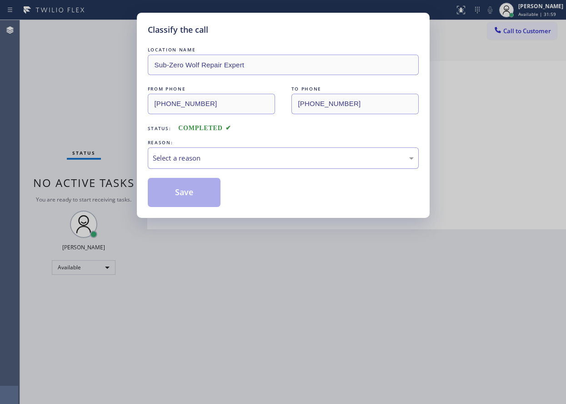
drag, startPoint x: 204, startPoint y: 161, endPoint x: 204, endPoint y: 166, distance: 5.0
click at [204, 161] on div "Select a reason" at bounding box center [283, 158] width 261 height 10
click at [198, 196] on button "Save" at bounding box center [184, 192] width 73 height 29
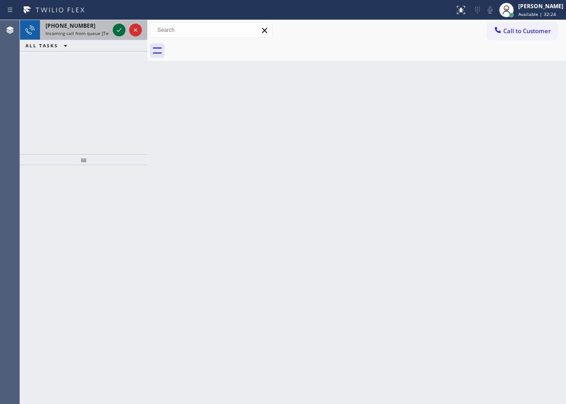
click at [121, 28] on icon at bounding box center [119, 30] width 11 height 11
click at [121, 26] on icon at bounding box center [119, 30] width 11 height 11
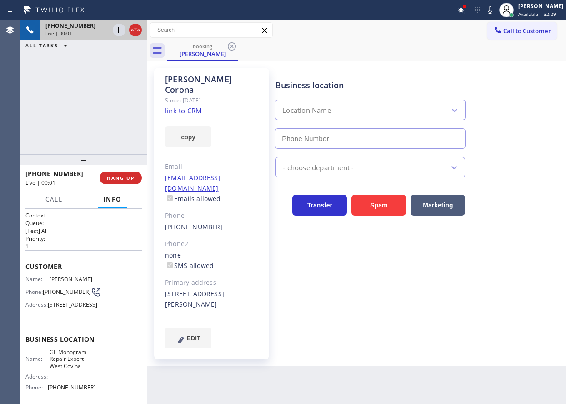
type input "[PHONE_NUMBER]"
click at [196, 106] on link "link to CRM" at bounding box center [183, 110] width 37 height 9
click at [66, 367] on span "GE Monogram Repair Expert West Covina" at bounding box center [72, 358] width 45 height 21
click at [66, 369] on span "GE Monogram Repair Expert West Covina" at bounding box center [72, 358] width 45 height 21
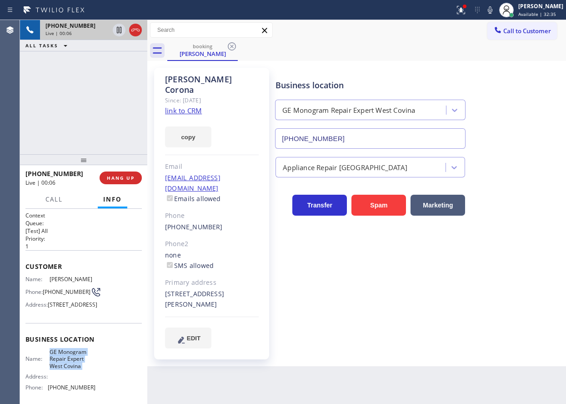
click at [66, 369] on span "GE Monogram Repair Expert West Covina" at bounding box center [72, 358] width 45 height 21
click at [382, 136] on input "[PHONE_NUMBER]" at bounding box center [370, 138] width 191 height 20
click at [115, 31] on icon at bounding box center [119, 30] width 11 height 11
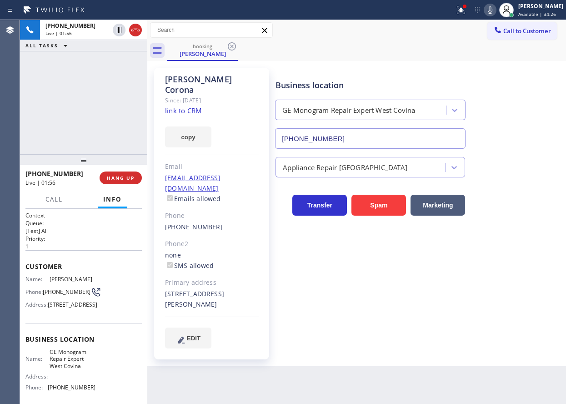
click at [495, 9] on icon at bounding box center [490, 10] width 11 height 11
drag, startPoint x: 496, startPoint y: 12, endPoint x: 470, endPoint y: 17, distance: 26.9
click at [494, 12] on rect at bounding box center [490, 9] width 6 height 6
click at [117, 28] on icon at bounding box center [119, 30] width 6 height 6
click at [529, 91] on div "Business location GE Monogram Repair Expert [GEOGRAPHIC_DATA] [PHONE_NUMBER]" at bounding box center [419, 107] width 290 height 82
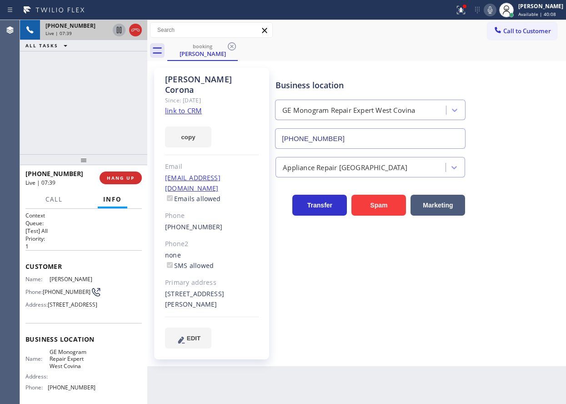
click at [493, 10] on icon at bounding box center [490, 9] width 5 height 7
click at [467, 15] on icon at bounding box center [461, 10] width 11 height 11
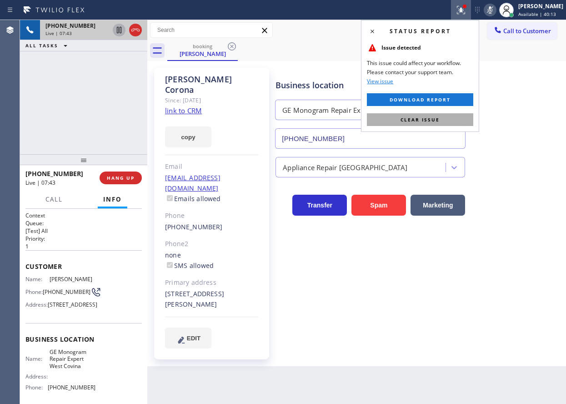
click at [448, 121] on button "Clear issue" at bounding box center [420, 119] width 106 height 13
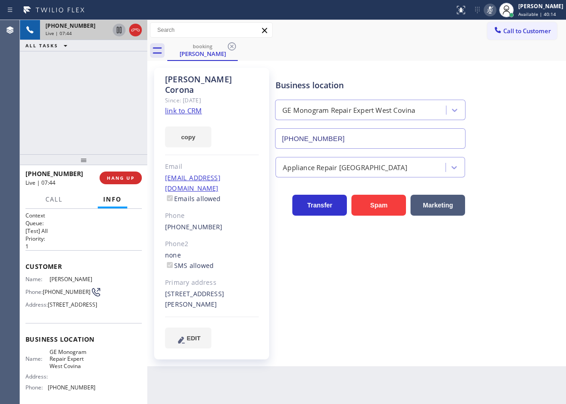
click at [496, 10] on icon at bounding box center [490, 10] width 11 height 11
click at [116, 181] on span "HANG UP" at bounding box center [121, 178] width 28 height 6
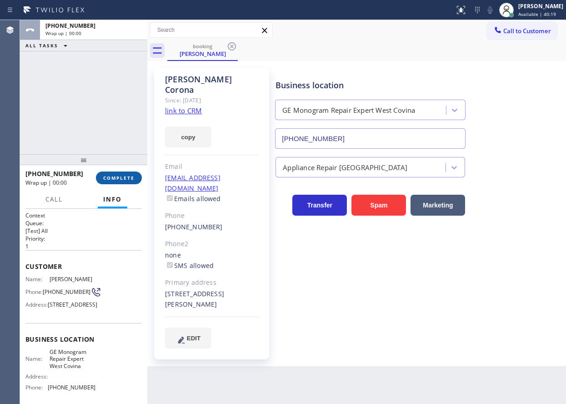
click at [132, 178] on span "COMPLETE" at bounding box center [118, 178] width 31 height 6
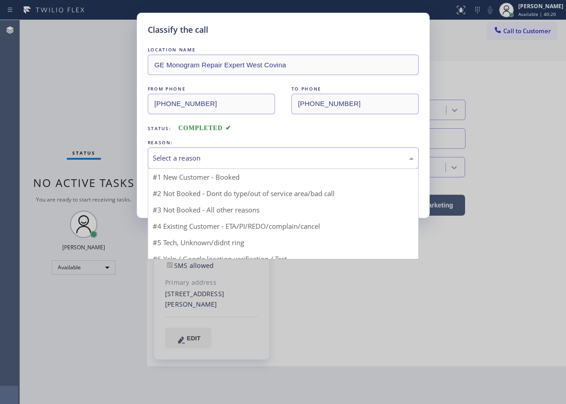
click at [224, 162] on div "Select a reason" at bounding box center [283, 158] width 261 height 10
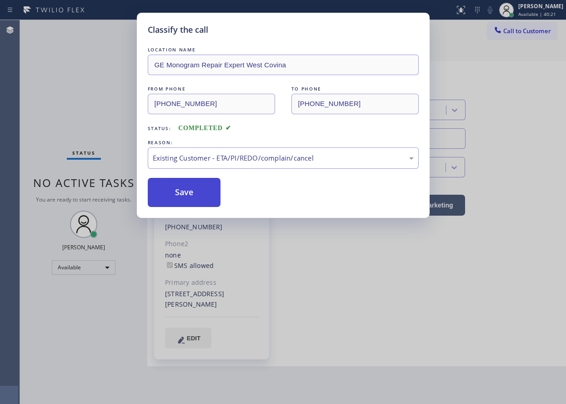
click at [191, 192] on button "Save" at bounding box center [184, 192] width 73 height 29
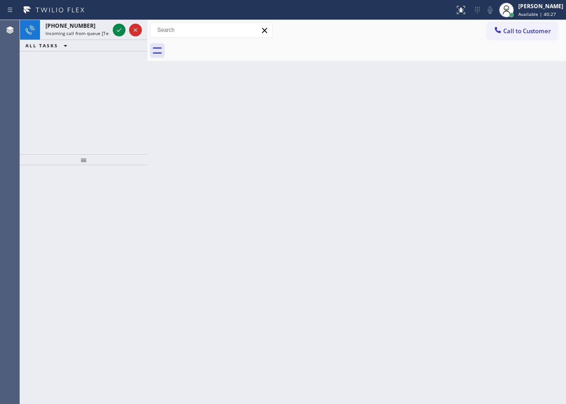
click at [476, 164] on div "Back to Dashboard Change Sender ID Customers Technicians Select a contact Outbo…" at bounding box center [356, 212] width 419 height 384
click at [118, 31] on icon at bounding box center [119, 30] width 11 height 11
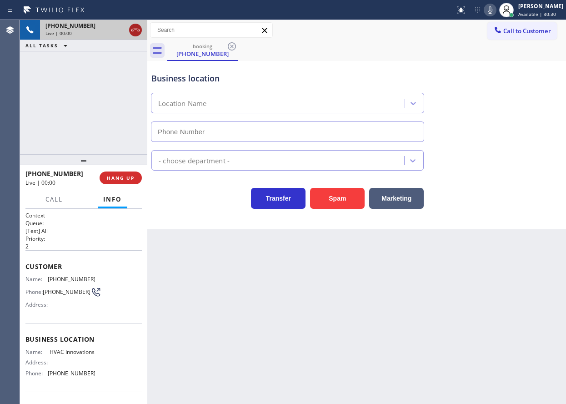
type input "[PHONE_NUMBER]"
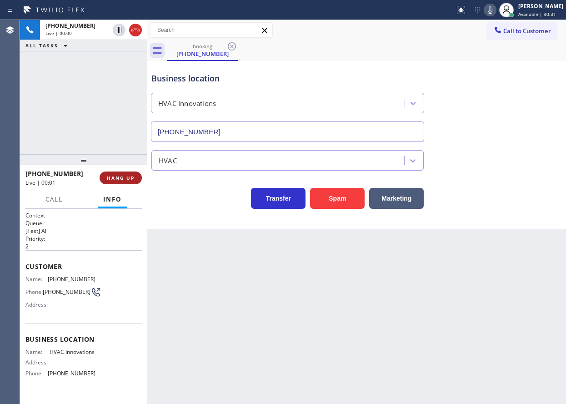
click at [109, 176] on span "HANG UP" at bounding box center [121, 178] width 28 height 6
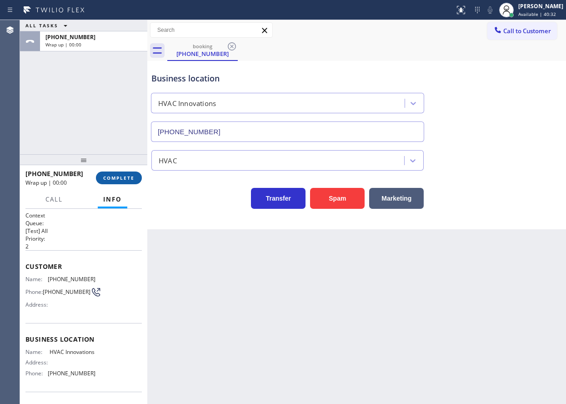
click at [113, 176] on span "COMPLETE" at bounding box center [118, 178] width 31 height 6
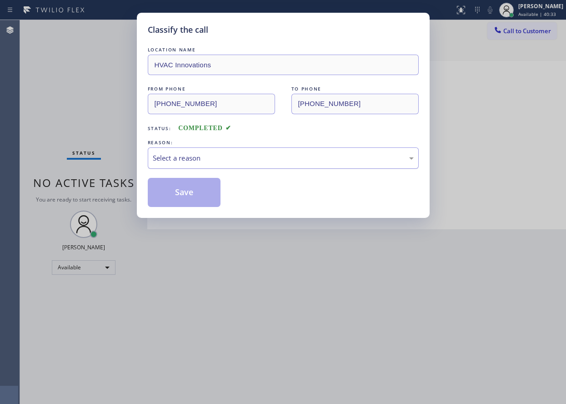
click at [267, 162] on div "Select a reason" at bounding box center [283, 158] width 261 height 10
click at [196, 192] on button "Save" at bounding box center [184, 192] width 73 height 29
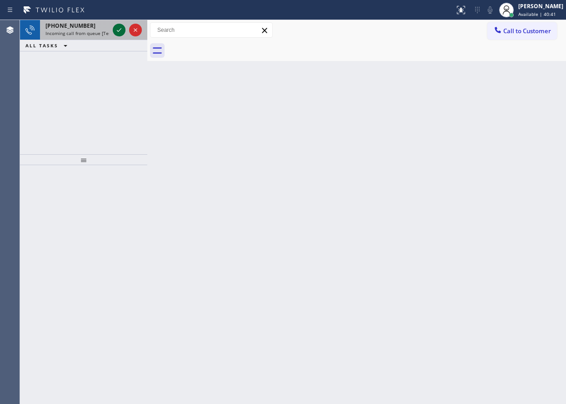
click at [117, 31] on icon at bounding box center [119, 30] width 11 height 11
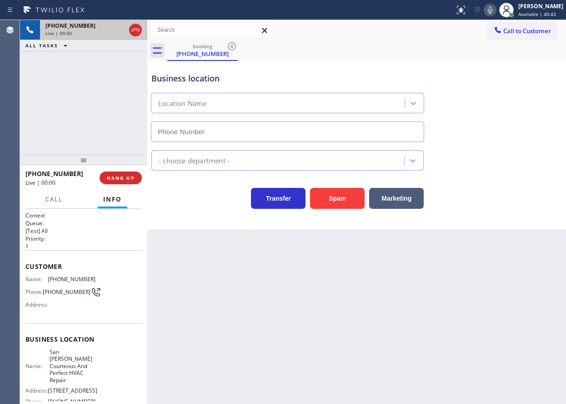
type input "[PHONE_NUMBER]"
click at [121, 176] on span "HANG UP" at bounding box center [121, 178] width 28 height 6
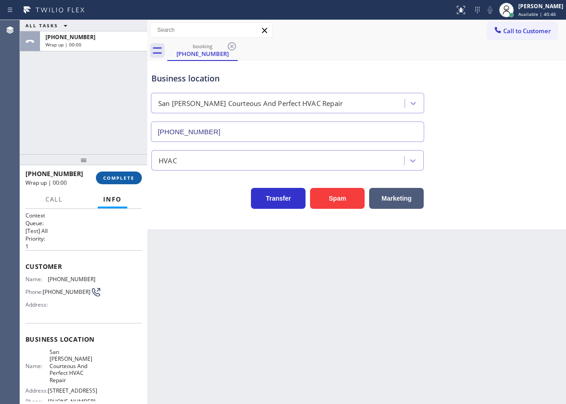
click at [121, 176] on span "COMPLETE" at bounding box center [118, 178] width 31 height 6
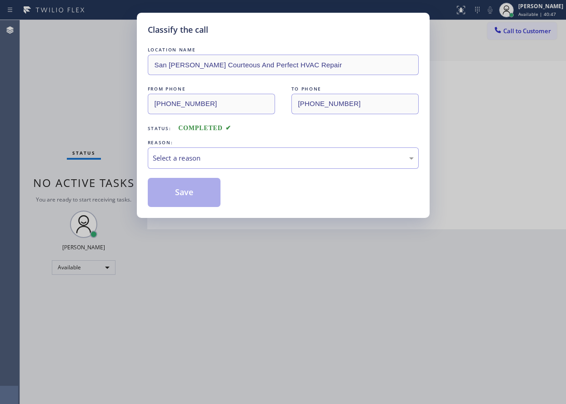
click at [317, 146] on div "REASON:" at bounding box center [283, 143] width 271 height 10
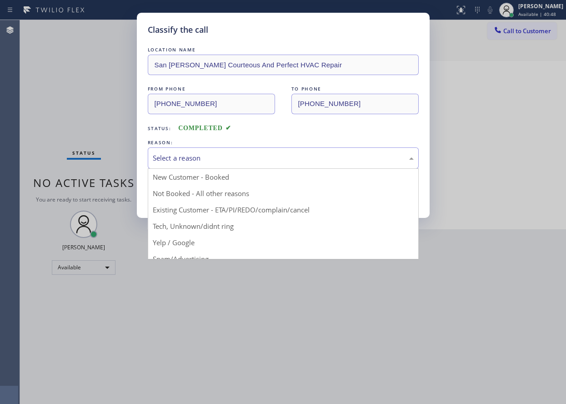
click at [252, 161] on div "Select a reason" at bounding box center [283, 158] width 261 height 10
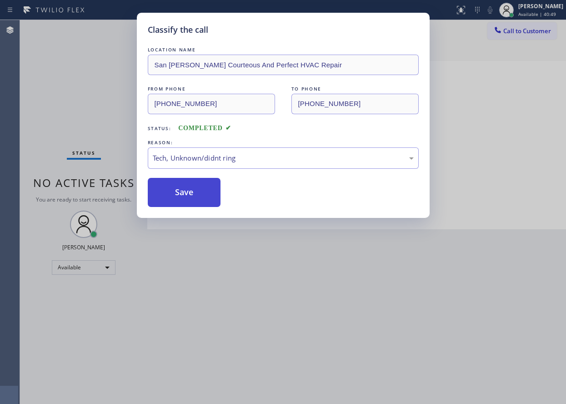
click at [183, 199] on button "Save" at bounding box center [184, 192] width 73 height 29
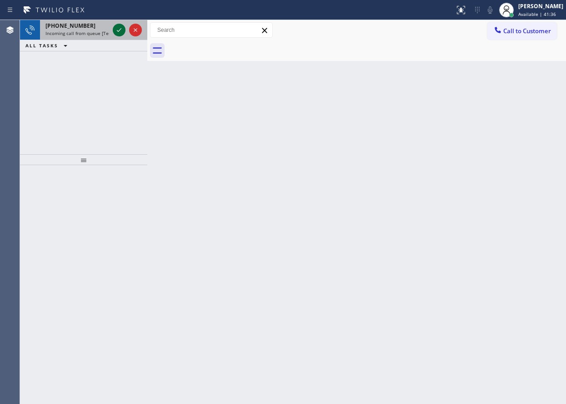
click at [121, 30] on icon at bounding box center [119, 30] width 11 height 11
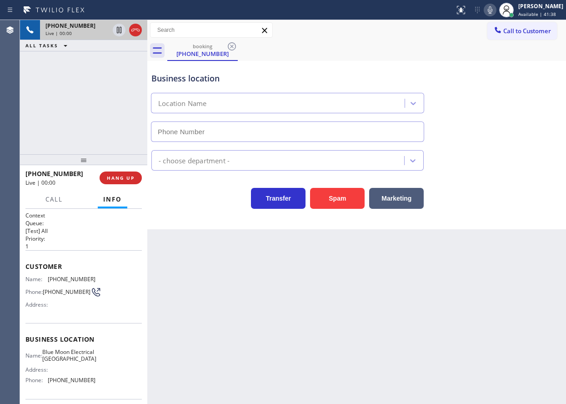
type input "[PHONE_NUMBER]"
click at [120, 181] on span "HANG UP" at bounding box center [121, 178] width 28 height 6
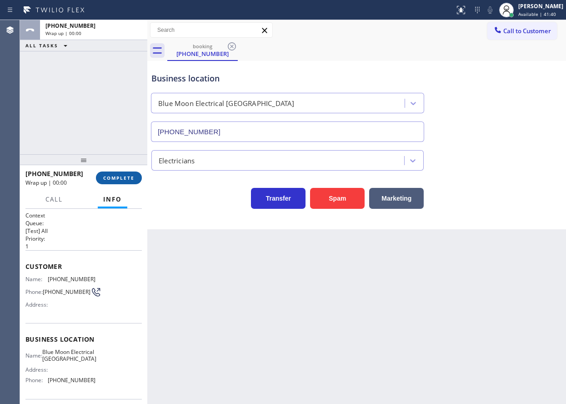
click at [120, 181] on span "COMPLETE" at bounding box center [118, 178] width 31 height 6
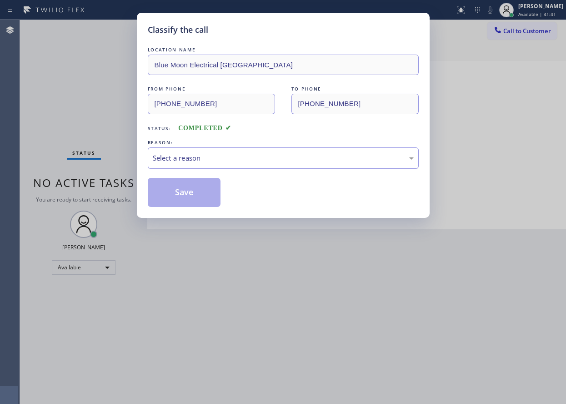
click at [197, 160] on div "Select a reason" at bounding box center [283, 158] width 261 height 10
click at [199, 204] on button "Save" at bounding box center [184, 192] width 73 height 29
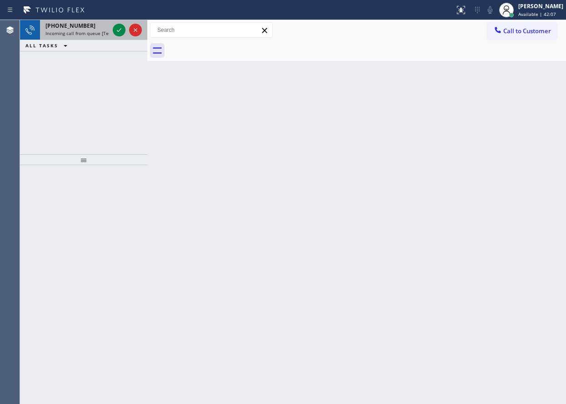
click at [119, 30] on icon at bounding box center [119, 30] width 5 height 4
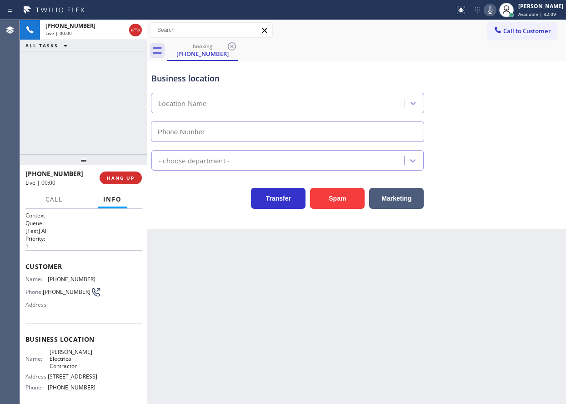
type input "[PHONE_NUMBER]"
click at [342, 200] on button "Spam" at bounding box center [337, 198] width 55 height 21
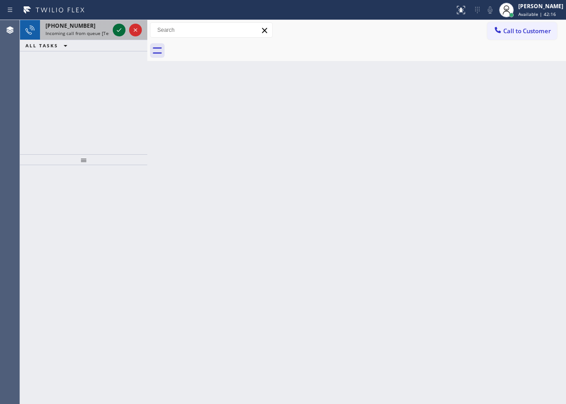
click at [118, 28] on icon at bounding box center [119, 30] width 11 height 11
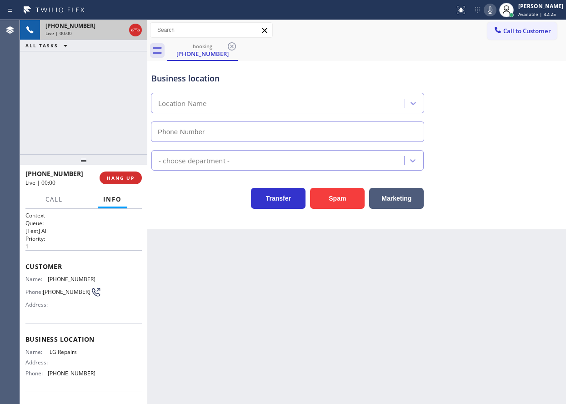
type input "[PHONE_NUMBER]"
click at [59, 355] on span "LG Repairs" at bounding box center [72, 351] width 45 height 7
copy span "LG Repairs"
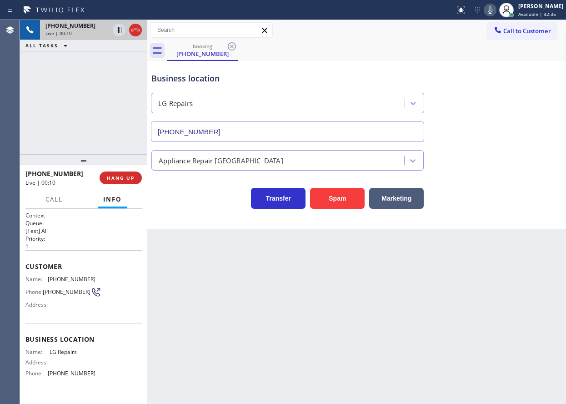
click at [252, 144] on div "Appliance Repair [GEOGRAPHIC_DATA]" at bounding box center [357, 156] width 414 height 29
click at [252, 132] on input "[PHONE_NUMBER]" at bounding box center [287, 131] width 273 height 20
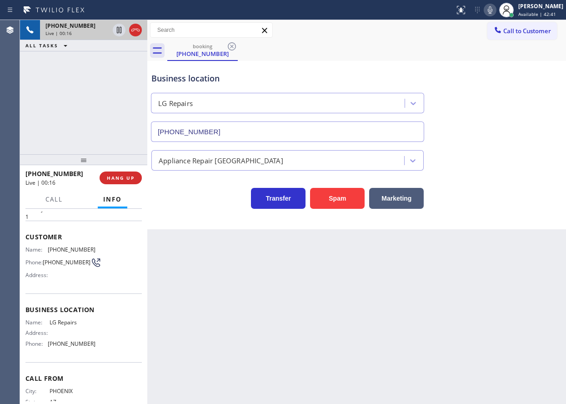
scroll to position [63, 0]
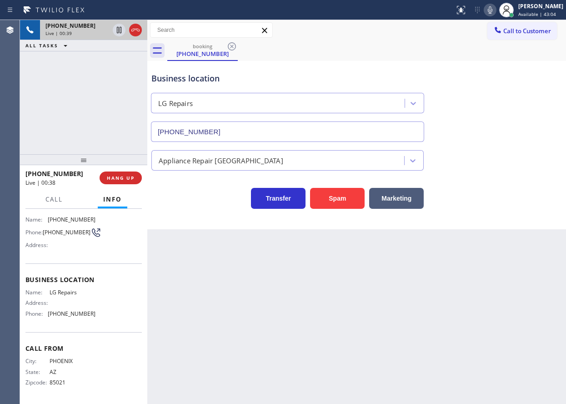
click at [496, 8] on icon at bounding box center [490, 10] width 11 height 11
click at [496, 10] on icon at bounding box center [490, 10] width 11 height 11
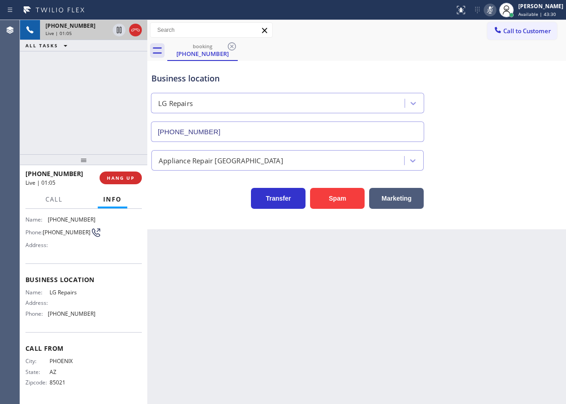
click at [496, 10] on icon at bounding box center [490, 10] width 11 height 11
click at [58, 218] on span "[PHONE_NUMBER]" at bounding box center [72, 219] width 48 height 7
copy span "[PHONE_NUMBER]"
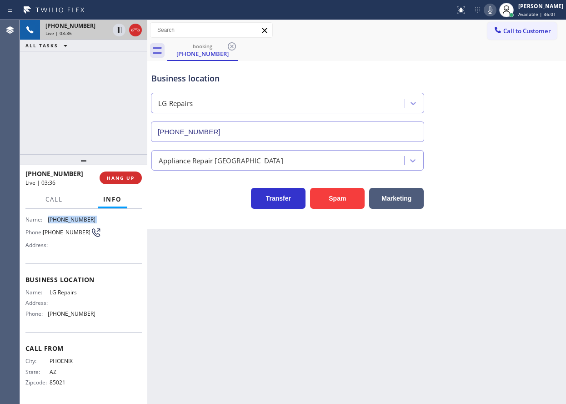
click at [64, 216] on span "[PHONE_NUMBER]" at bounding box center [72, 219] width 48 height 7
click at [496, 10] on icon at bounding box center [490, 10] width 11 height 11
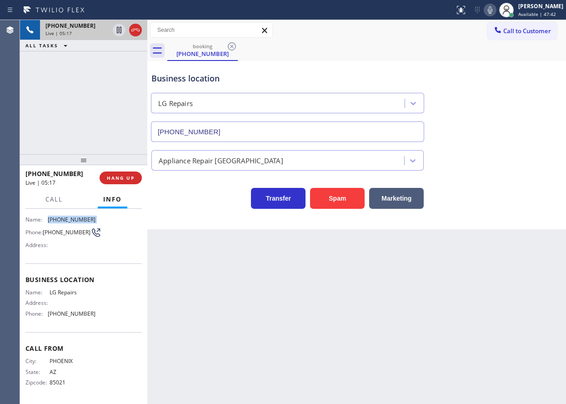
click at [496, 7] on icon at bounding box center [490, 10] width 11 height 11
click at [493, 10] on icon at bounding box center [490, 9] width 5 height 7
click at [496, 9] on icon at bounding box center [490, 10] width 11 height 11
click at [494, 9] on rect at bounding box center [490, 9] width 6 height 6
click at [496, 9] on icon at bounding box center [490, 10] width 11 height 11
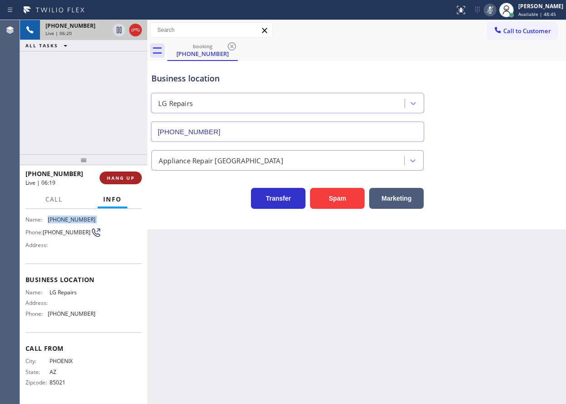
click at [129, 181] on span "HANG UP" at bounding box center [121, 178] width 28 height 6
click at [126, 177] on span "HANG UP" at bounding box center [121, 178] width 28 height 6
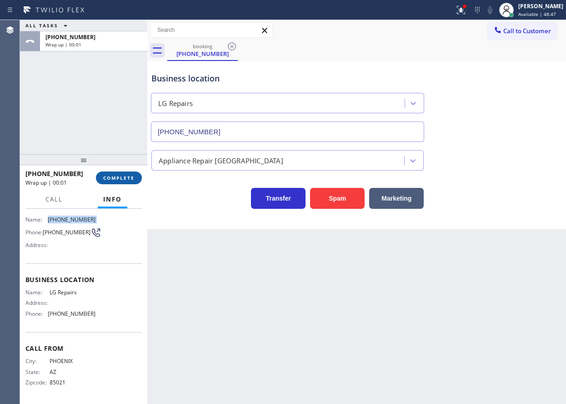
click at [133, 180] on span "COMPLETE" at bounding box center [118, 178] width 31 height 6
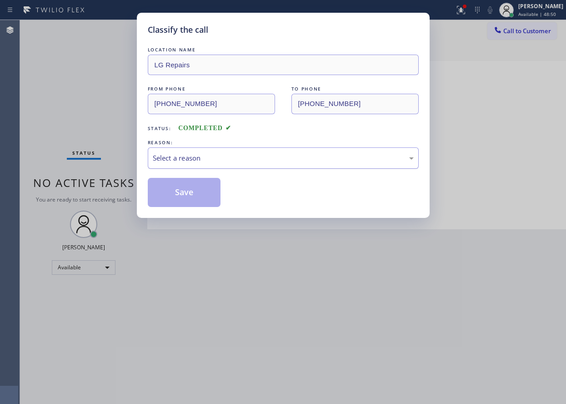
click at [193, 156] on div "Select a reason" at bounding box center [283, 158] width 261 height 10
click at [189, 201] on button "Save" at bounding box center [184, 192] width 73 height 29
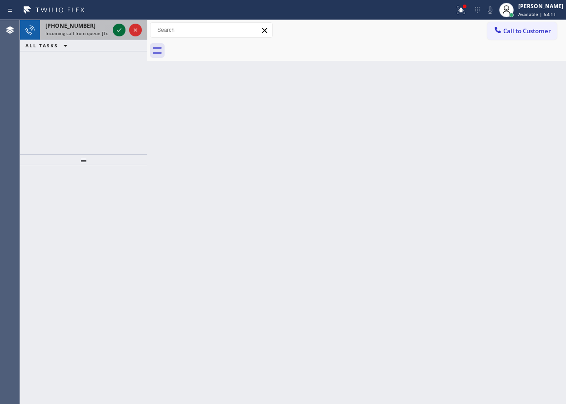
click at [118, 28] on icon at bounding box center [119, 30] width 11 height 11
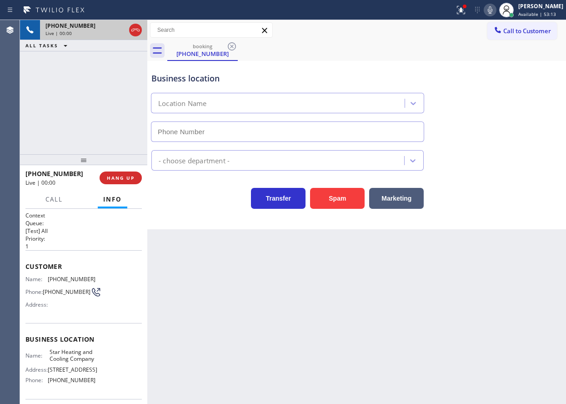
type input "[PHONE_NUMBER]"
click at [136, 179] on button "HANG UP" at bounding box center [121, 177] width 42 height 13
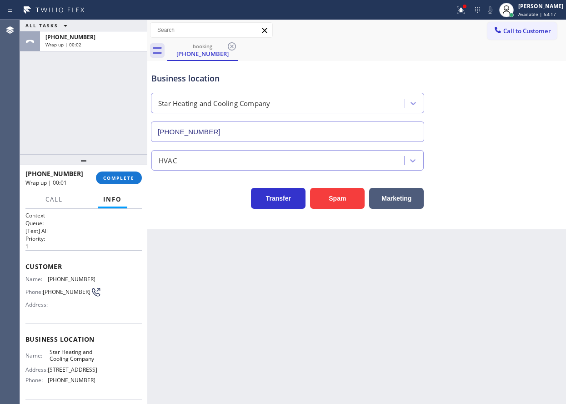
click at [120, 165] on div at bounding box center [83, 159] width 127 height 11
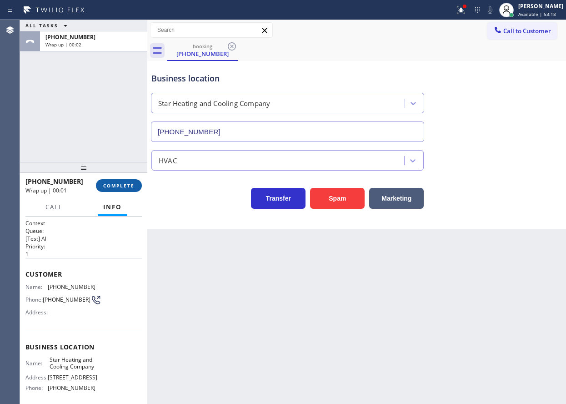
click at [124, 181] on button "COMPLETE" at bounding box center [119, 185] width 46 height 13
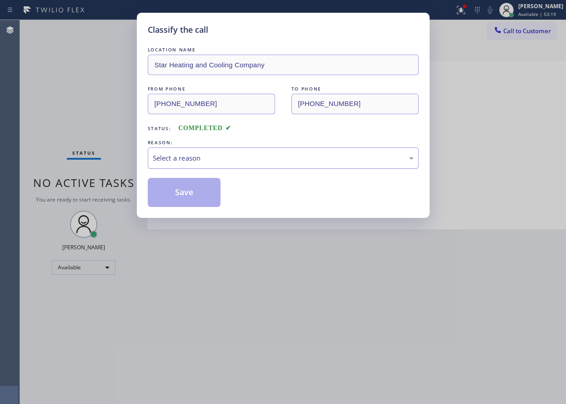
click at [162, 162] on div "Select a reason" at bounding box center [283, 158] width 261 height 10
click at [165, 204] on button "Save" at bounding box center [184, 192] width 73 height 29
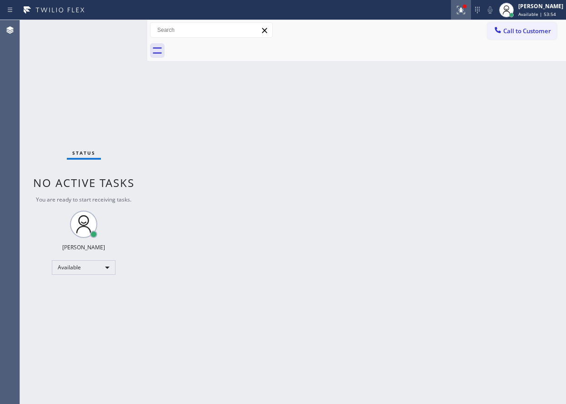
click at [467, 15] on icon at bounding box center [461, 10] width 11 height 11
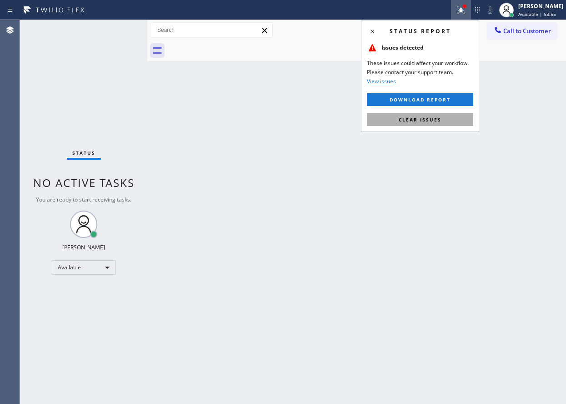
click at [443, 124] on button "Clear issues" at bounding box center [420, 119] width 106 height 13
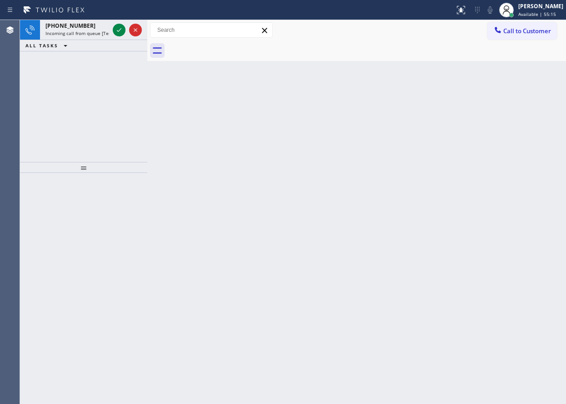
click at [509, 241] on div "Back to Dashboard Change Sender ID Customers Technicians Select a contact Outbo…" at bounding box center [356, 212] width 419 height 384
click at [117, 30] on icon at bounding box center [119, 30] width 11 height 11
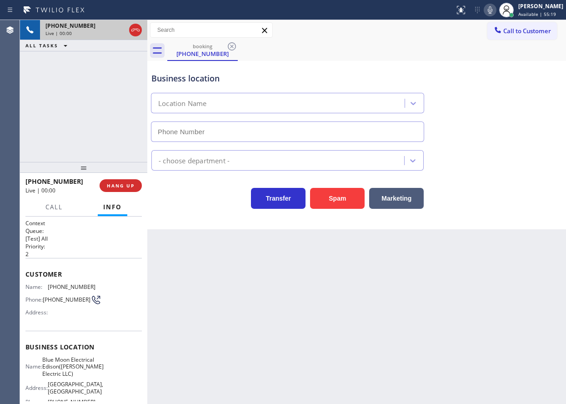
type input "[PHONE_NUMBER]"
click at [494, 17] on div "Status report No issues detected If you experience an issue, please download th…" at bounding box center [508, 10] width 115 height 20
click at [494, 12] on icon at bounding box center [490, 10] width 11 height 11
click at [339, 190] on button "Spam" at bounding box center [337, 198] width 55 height 21
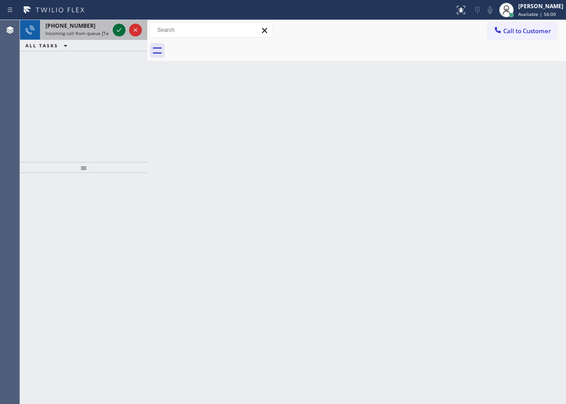
click at [119, 29] on icon at bounding box center [119, 30] width 11 height 11
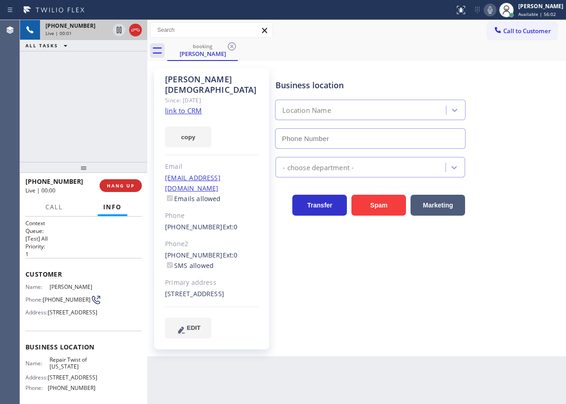
type input "[PHONE_NUMBER]"
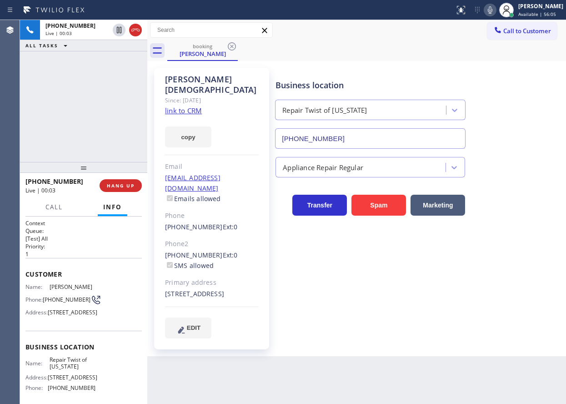
click at [71, 370] on span "Repair Twist of [US_STATE]" at bounding box center [72, 363] width 45 height 14
copy span "Repair Twist of [US_STATE]"
click at [343, 143] on input "[PHONE_NUMBER]" at bounding box center [370, 138] width 191 height 20
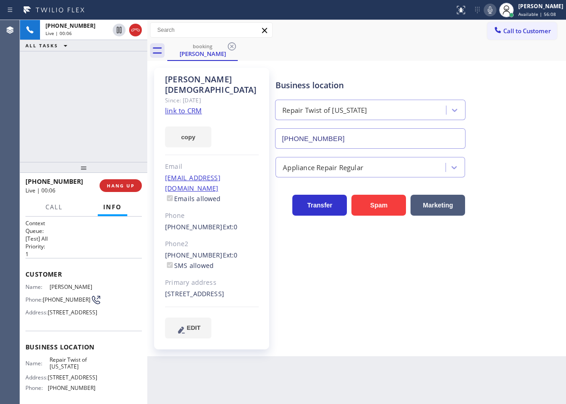
click at [343, 142] on input "[PHONE_NUMBER]" at bounding box center [370, 138] width 191 height 20
click at [176, 106] on link "link to CRM" at bounding box center [183, 110] width 37 height 9
click at [116, 26] on icon at bounding box center [119, 30] width 11 height 11
click at [496, 13] on icon at bounding box center [490, 10] width 11 height 11
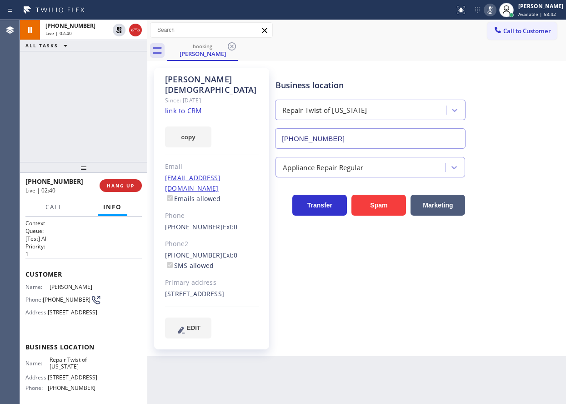
click at [496, 10] on icon at bounding box center [490, 10] width 11 height 11
click at [121, 33] on icon at bounding box center [119, 30] width 6 height 6
drag, startPoint x: 520, startPoint y: 266, endPoint x: 500, endPoint y: 266, distance: 19.6
click at [520, 266] on div "Business location Repair Twist of [US_STATE] [PHONE_NUMBER] Appliance Repair Re…" at bounding box center [419, 203] width 290 height 266
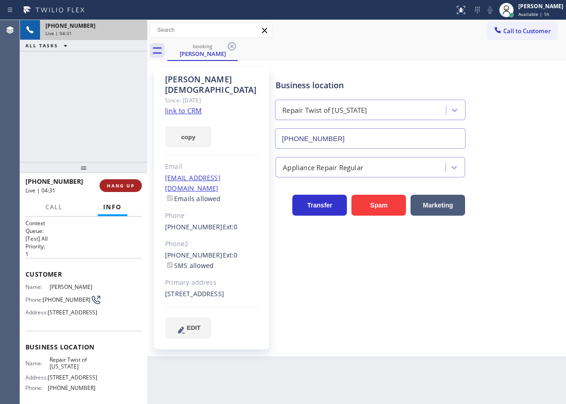
click at [126, 182] on button "HANG UP" at bounding box center [121, 185] width 42 height 13
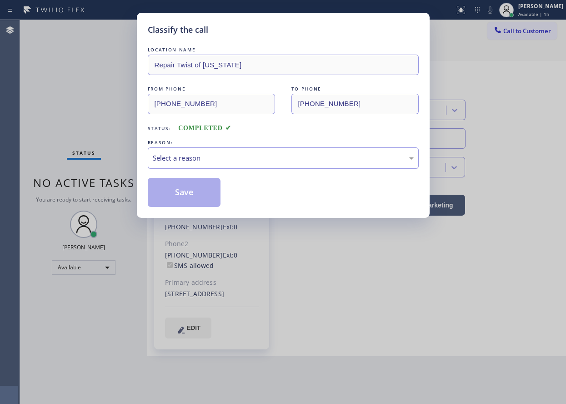
click at [192, 157] on div "Select a reason" at bounding box center [283, 158] width 261 height 10
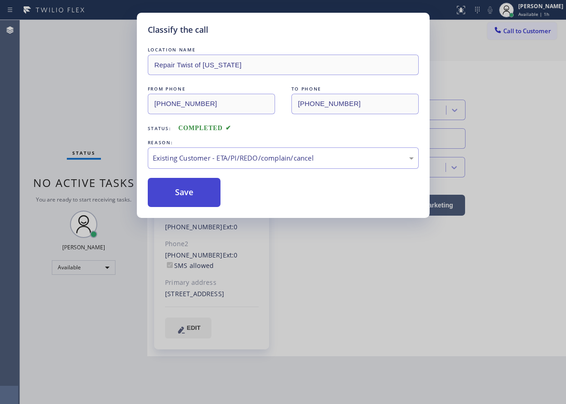
click at [180, 184] on button "Save" at bounding box center [184, 192] width 73 height 29
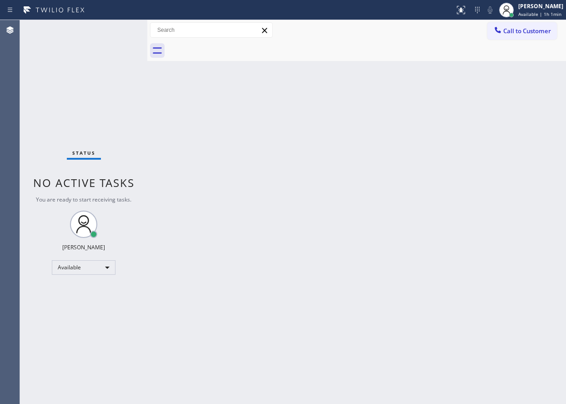
click at [522, 256] on div "Back to Dashboard Change Sender ID Customers Technicians Select a contact Outbo…" at bounding box center [356, 212] width 419 height 384
click at [494, 152] on div "Back to Dashboard Change Sender ID Customers Technicians Select a contact Outbo…" at bounding box center [356, 212] width 419 height 384
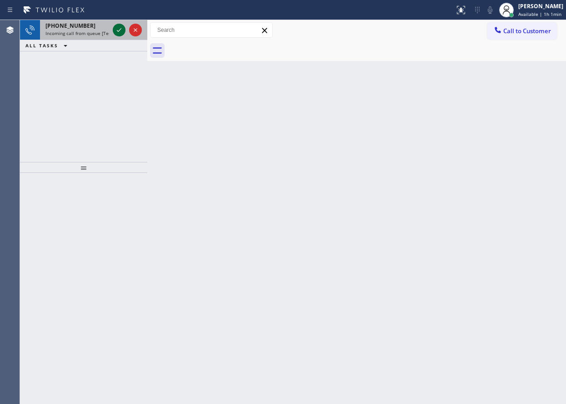
click at [119, 31] on icon at bounding box center [119, 30] width 5 height 4
click at [115, 27] on icon at bounding box center [119, 30] width 11 height 11
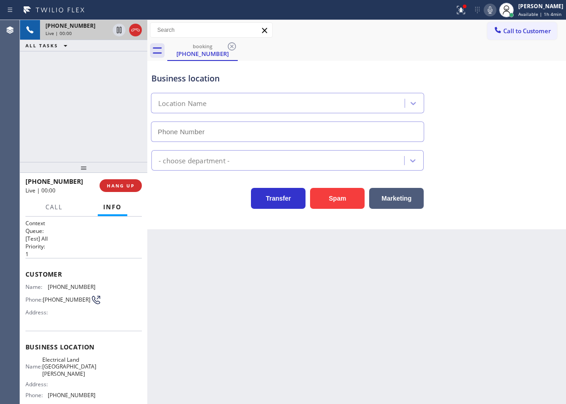
type input "[PHONE_NUMBER]"
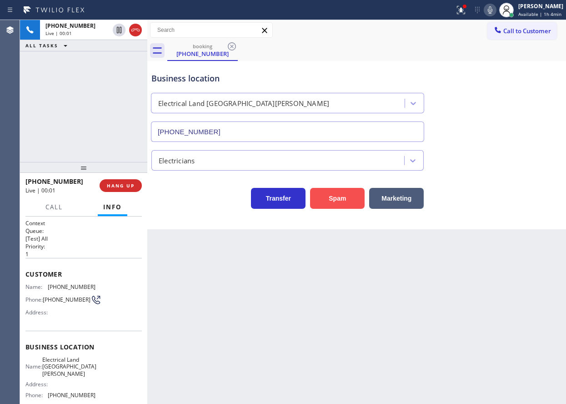
click at [324, 198] on button "Spam" at bounding box center [337, 198] width 55 height 21
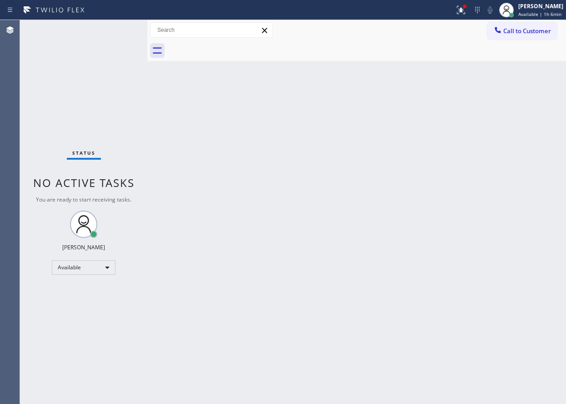
click at [476, 240] on div "Back to Dashboard Change Sender ID Customers Technicians Select a contact Outbo…" at bounding box center [356, 212] width 419 height 384
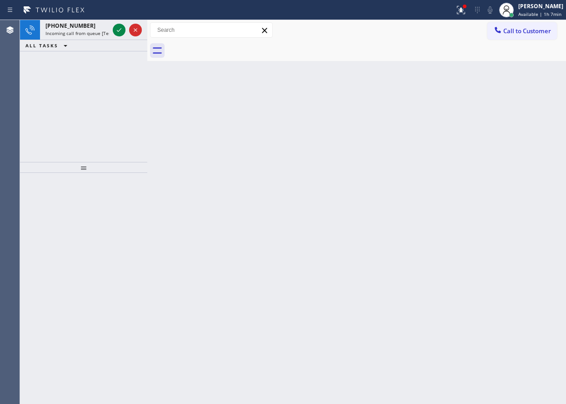
click at [499, 103] on div "Back to Dashboard Change Sender ID Customers Technicians Select a contact Outbo…" at bounding box center [356, 212] width 419 height 384
click at [121, 29] on icon at bounding box center [119, 30] width 11 height 11
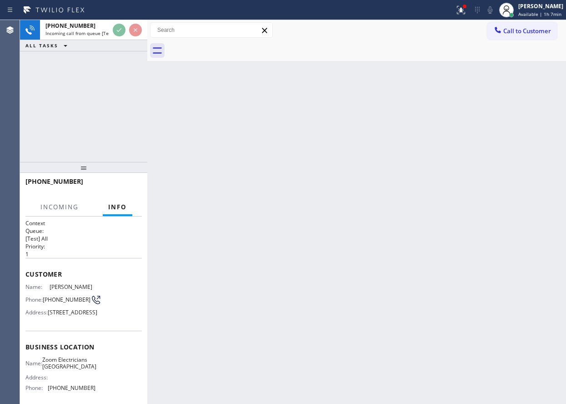
click at [191, 150] on div "Back to Dashboard Change Sender ID Customers Technicians Select a contact Outbo…" at bounding box center [356, 212] width 419 height 384
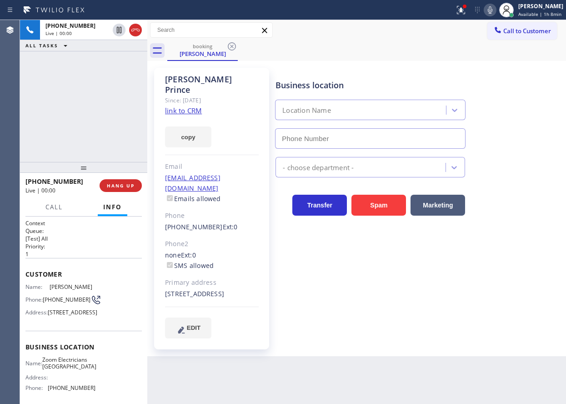
type input "[PHONE_NUMBER]"
click at [184, 106] on link "link to CRM" at bounding box center [183, 110] width 37 height 9
click at [79, 370] on span "Zoom Electricians [GEOGRAPHIC_DATA]" at bounding box center [69, 363] width 54 height 14
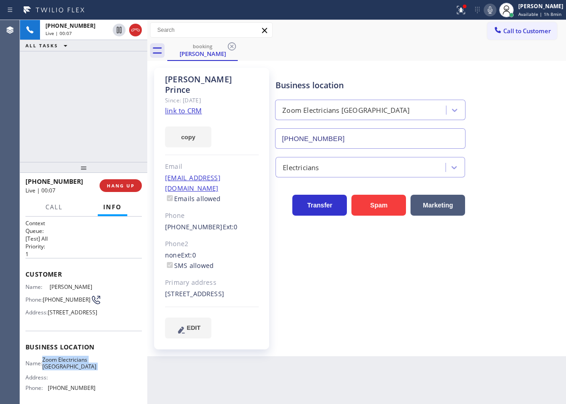
copy span "Zoom Electricians [GEOGRAPHIC_DATA]"
click at [321, 137] on input "[PHONE_NUMBER]" at bounding box center [370, 138] width 191 height 20
click at [489, 14] on icon at bounding box center [490, 10] width 11 height 11
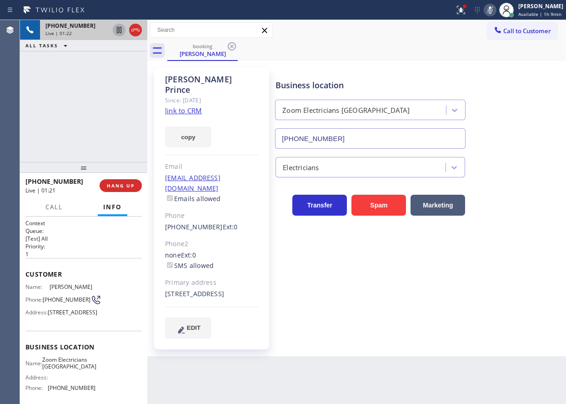
click at [116, 33] on icon at bounding box center [119, 30] width 11 height 11
click at [506, 225] on div "Business location Zoom Electricians [GEOGRAPHIC_DATA] [PHONE_NUMBER] Electricia…" at bounding box center [419, 203] width 290 height 266
click at [119, 29] on icon at bounding box center [119, 30] width 6 height 6
click at [490, 13] on icon at bounding box center [489, 10] width 11 height 11
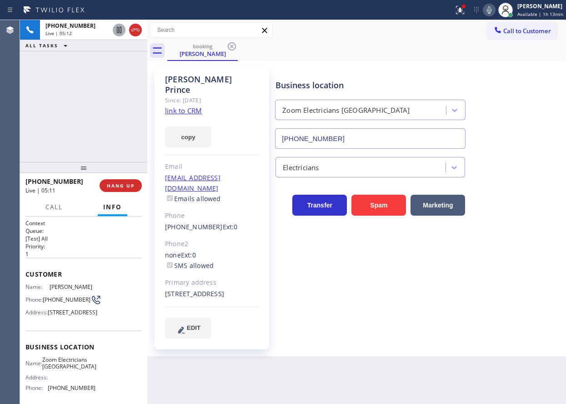
click at [489, 14] on icon at bounding box center [489, 10] width 11 height 11
click at [489, 9] on icon at bounding box center [489, 10] width 11 height 11
drag, startPoint x: 505, startPoint y: 182, endPoint x: 253, endPoint y: 180, distance: 252.4
click at [508, 182] on div "Transfer Spam Marketing" at bounding box center [419, 196] width 290 height 38
click at [135, 188] on button "HANG UP" at bounding box center [121, 185] width 42 height 13
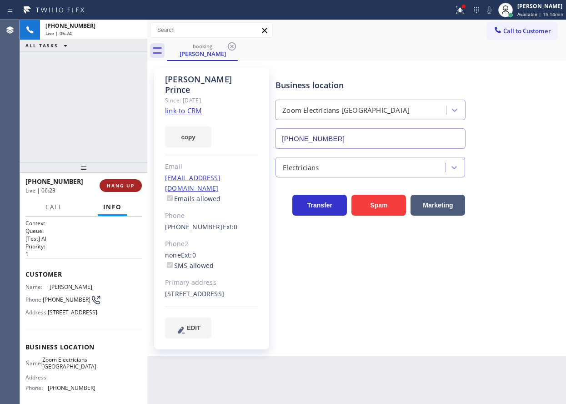
click at [128, 187] on span "HANG UP" at bounding box center [121, 185] width 28 height 6
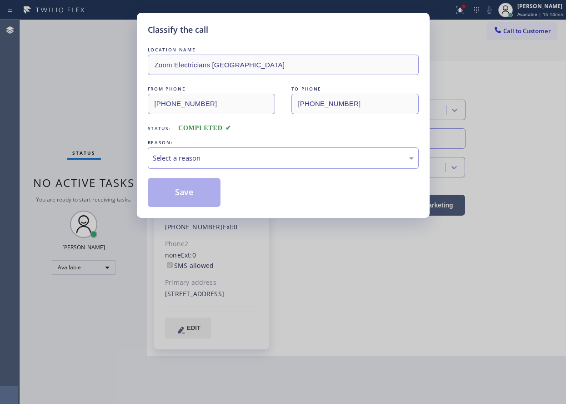
click at [192, 159] on div "Select a reason" at bounding box center [283, 158] width 261 height 10
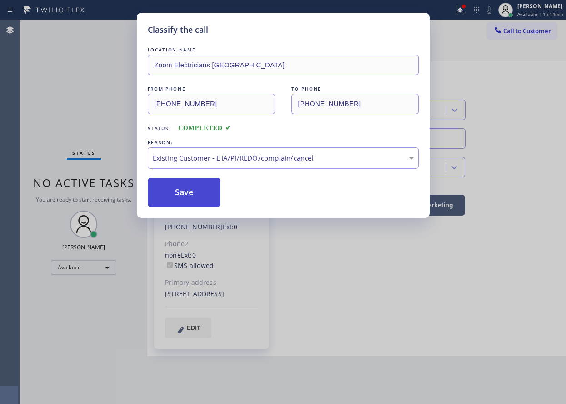
click at [189, 190] on button "Save" at bounding box center [184, 192] width 73 height 29
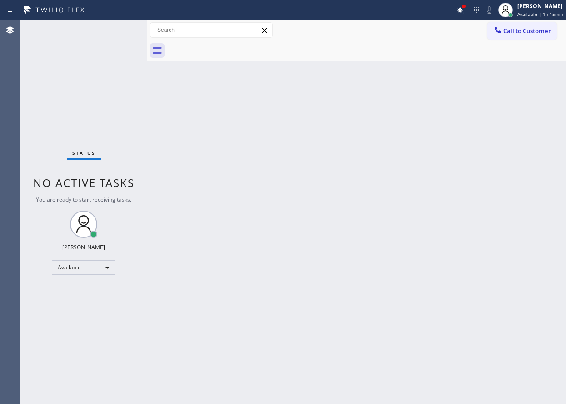
click at [509, 227] on div "Back to Dashboard Change Sender ID Customers Technicians Select a contact Outbo…" at bounding box center [356, 212] width 419 height 384
click at [535, 98] on div "Back to Dashboard Change Sender ID Customers Technicians Select a contact Outbo…" at bounding box center [356, 212] width 419 height 384
click at [452, 6] on div at bounding box center [460, 10] width 20 height 11
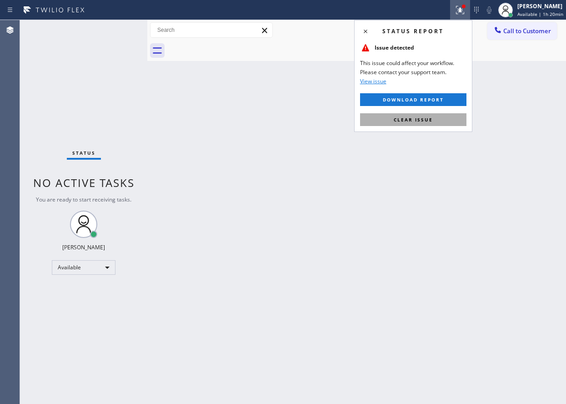
click at [422, 116] on span "Clear issue" at bounding box center [413, 119] width 39 height 6
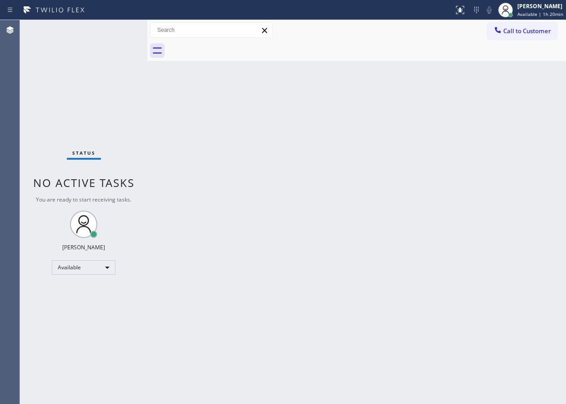
click at [469, 119] on div "Back to Dashboard Change Sender ID Customers Technicians Select a contact Outbo…" at bounding box center [356, 212] width 419 height 384
click at [121, 31] on div "Status No active tasks You are ready to start receiving tasks. [PERSON_NAME] Av…" at bounding box center [83, 212] width 127 height 384
click at [487, 170] on div "Back to Dashboard Change Sender ID Customers Technicians Select a contact Outbo…" at bounding box center [356, 212] width 419 height 384
click at [549, 10] on div "[PERSON_NAME]" at bounding box center [541, 6] width 46 height 8
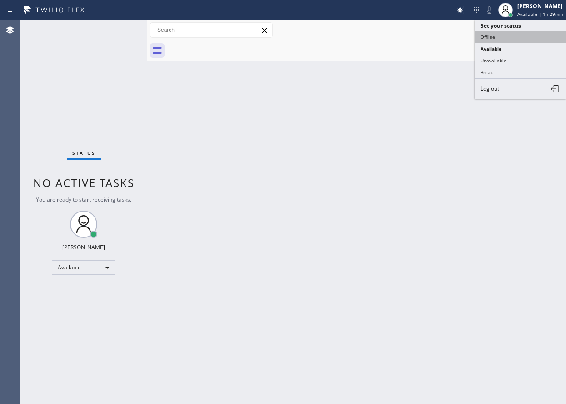
click at [514, 35] on button "Offline" at bounding box center [520, 37] width 91 height 12
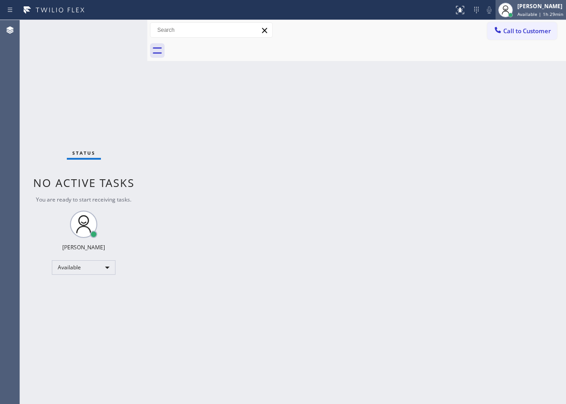
click at [531, 12] on span "Available | 1h 29min" at bounding box center [541, 14] width 46 height 6
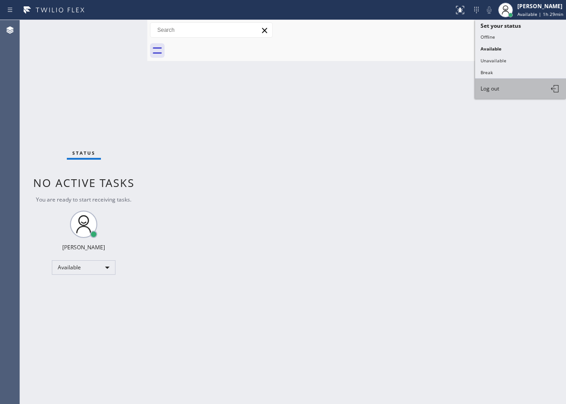
click at [520, 90] on button "Log out" at bounding box center [520, 89] width 91 height 20
